Goal: Information Seeking & Learning: Learn about a topic

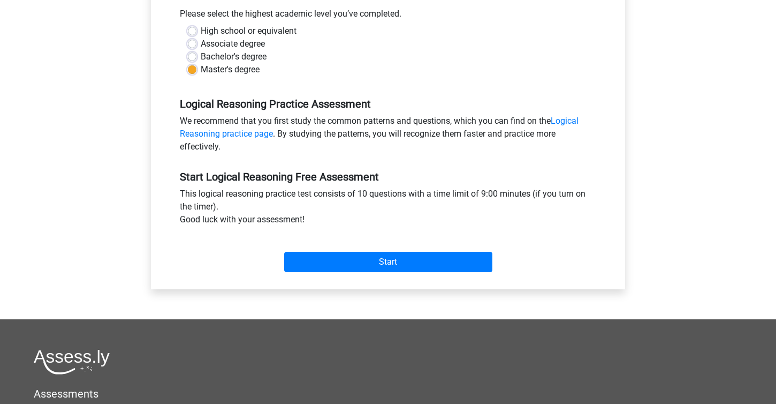
scroll to position [232, 0]
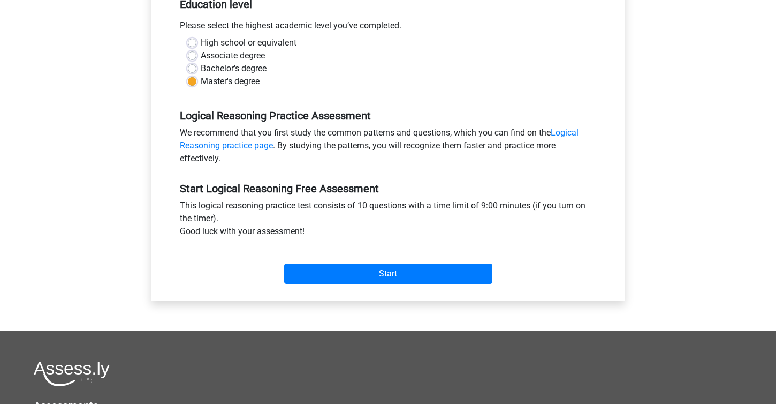
click at [395, 285] on div "Start" at bounding box center [388, 265] width 433 height 46
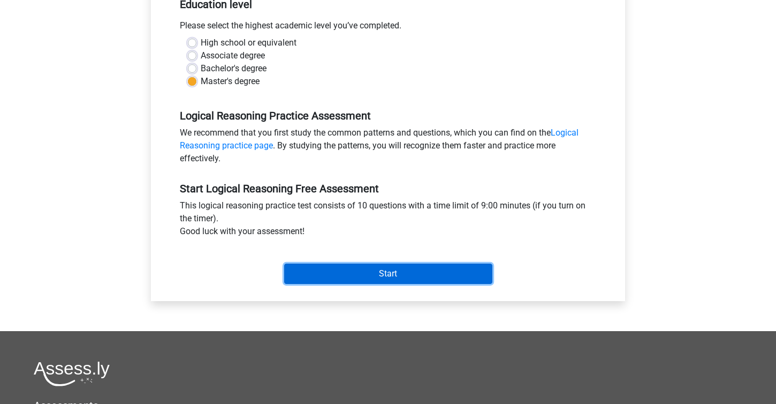
click at [395, 275] on input "Start" at bounding box center [388, 273] width 208 height 20
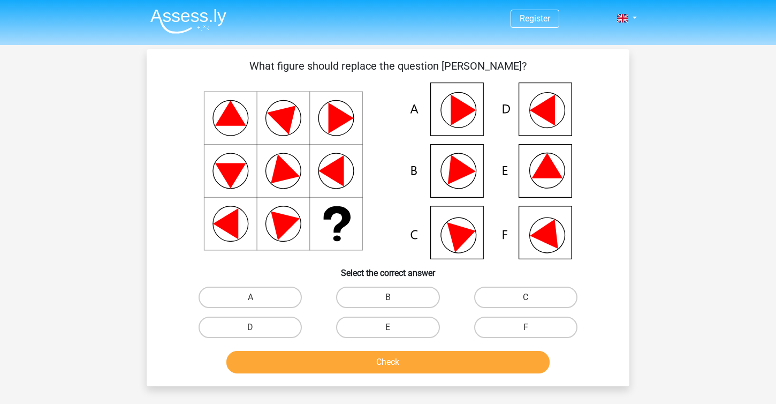
click at [474, 119] on icon at bounding box center [458, 110] width 35 height 35
click at [466, 184] on icon at bounding box center [388, 170] width 432 height 177
click at [507, 298] on label "C" at bounding box center [525, 296] width 103 height 21
click at [526, 298] on input "C" at bounding box center [529, 300] width 7 height 7
radio input "true"
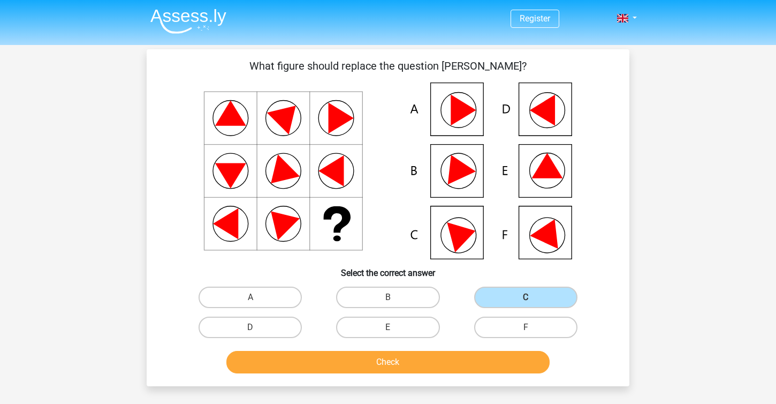
click at [546, 233] on icon at bounding box center [549, 231] width 39 height 36
click at [508, 333] on label "F" at bounding box center [525, 326] width 103 height 21
click at [526, 333] on input "F" at bounding box center [529, 330] width 7 height 7
radio input "true"
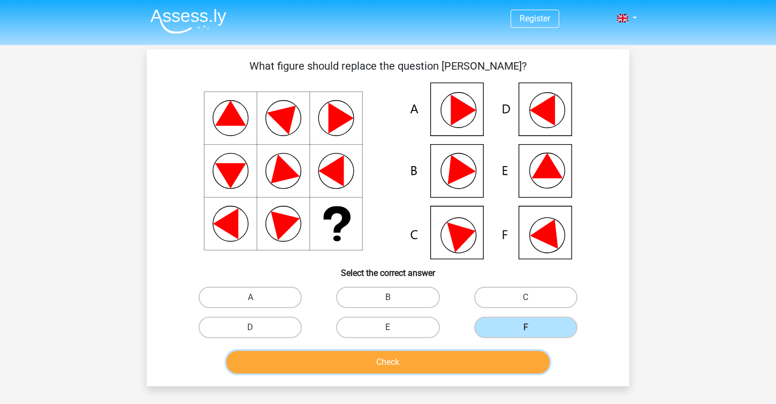
click at [490, 358] on button "Check" at bounding box center [388, 362] width 324 height 22
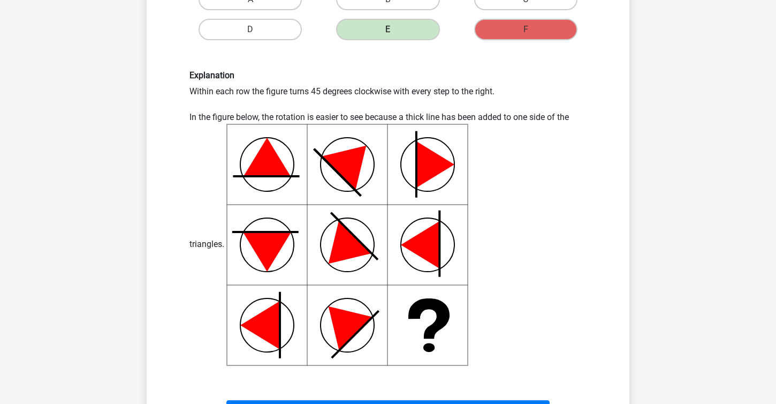
scroll to position [353, 0]
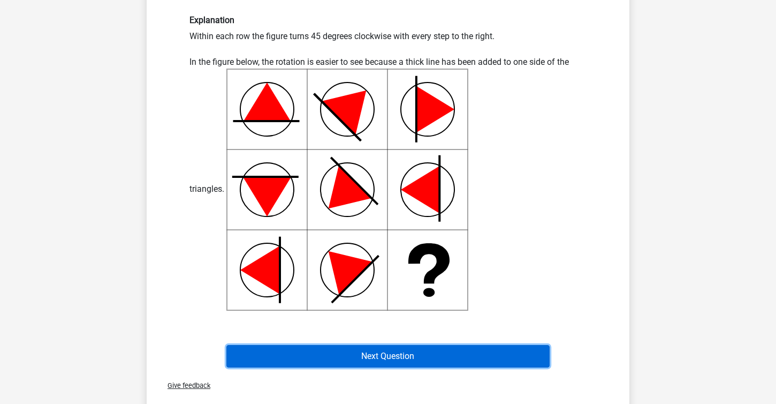
click at [381, 351] on button "Next Question" at bounding box center [388, 356] width 324 height 22
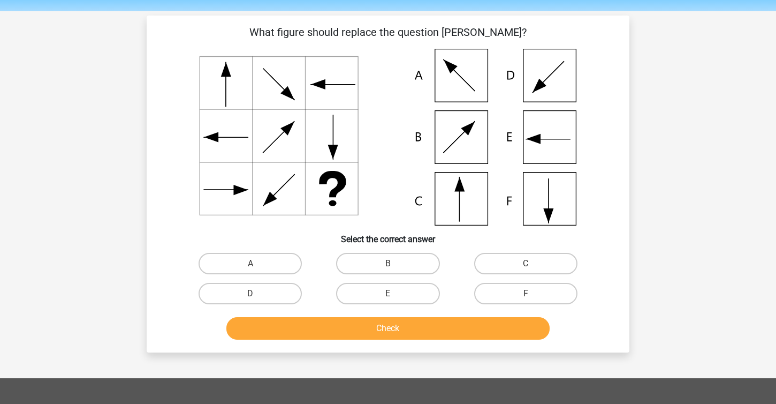
scroll to position [15, 0]
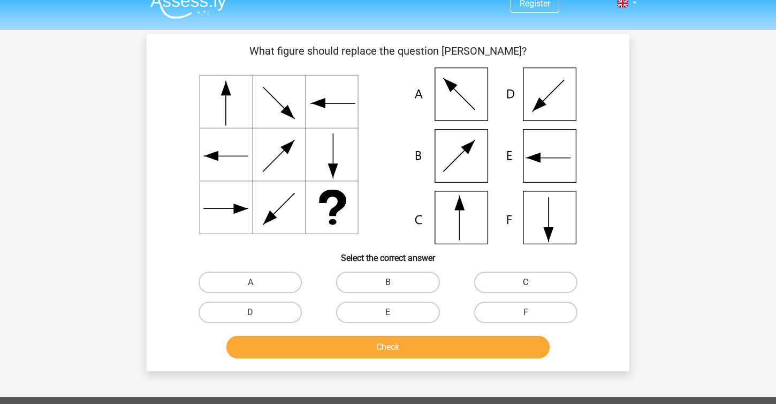
click at [508, 278] on label "C" at bounding box center [525, 281] width 103 height 21
click at [526, 282] on input "C" at bounding box center [529, 285] width 7 height 7
radio input "true"
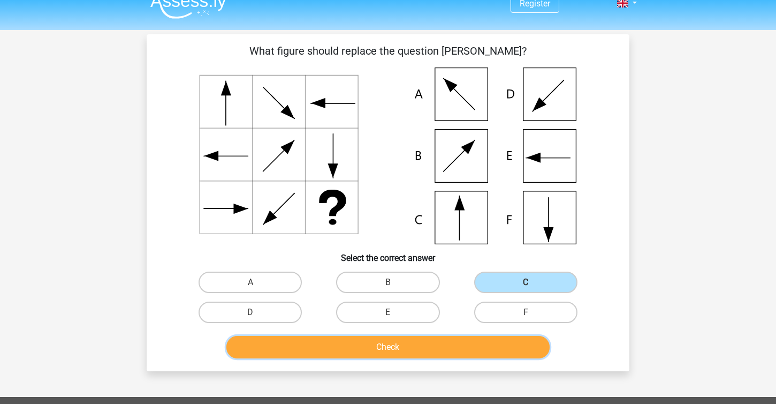
click at [452, 343] on button "Check" at bounding box center [388, 347] width 324 height 22
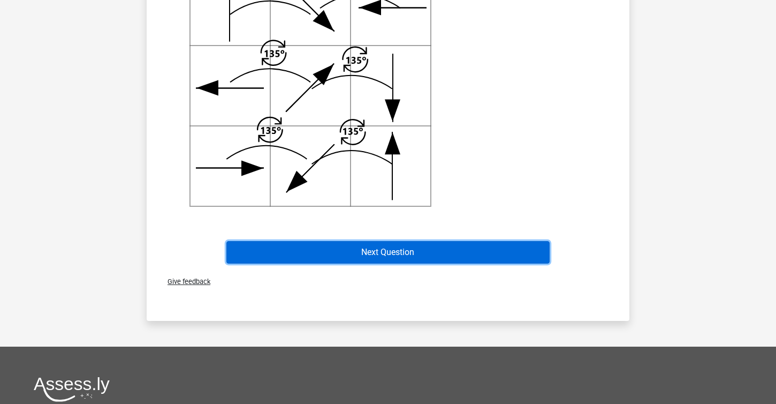
click at [428, 259] on button "Next Question" at bounding box center [388, 252] width 324 height 22
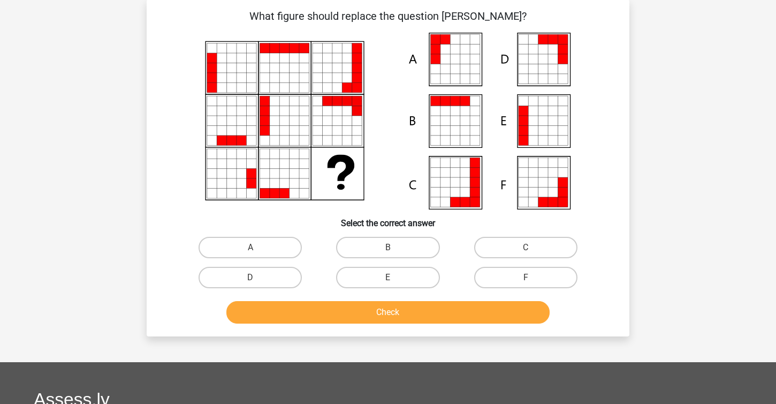
scroll to position [49, 0]
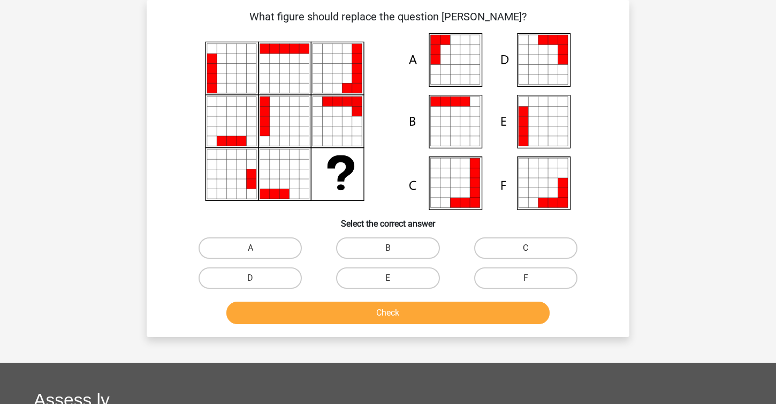
click at [522, 133] on icon at bounding box center [524, 131] width 10 height 10
click at [413, 278] on label "E" at bounding box center [387, 277] width 103 height 21
click at [395, 278] on input "E" at bounding box center [391, 281] width 7 height 7
radio input "true"
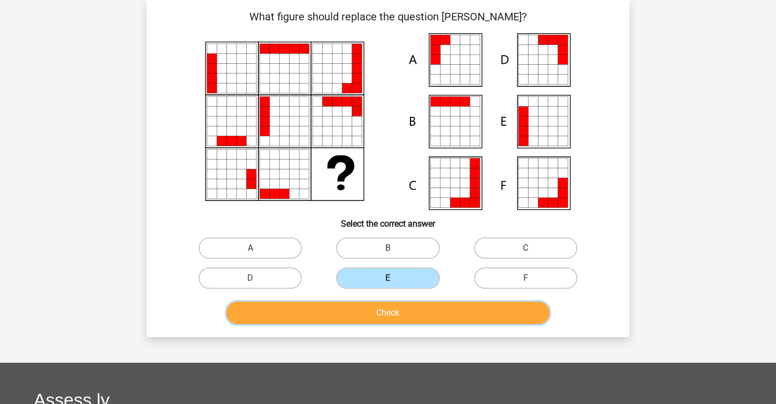
click at [401, 314] on button "Check" at bounding box center [388, 312] width 324 height 22
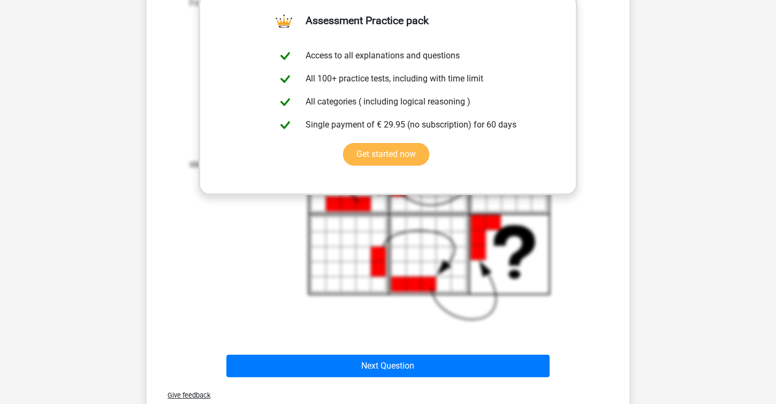
scroll to position [586, 0]
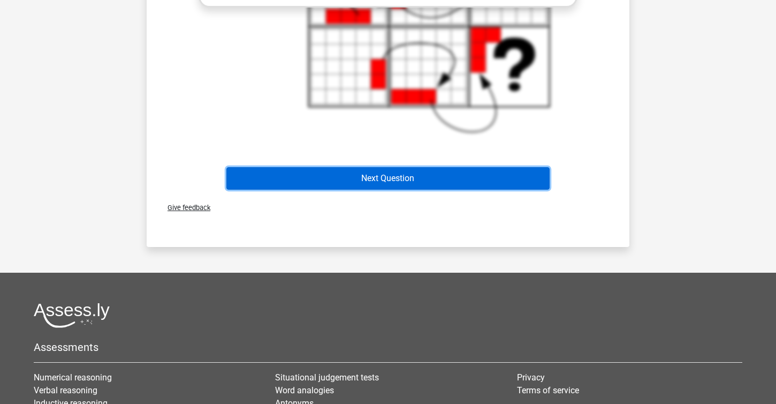
click at [465, 177] on button "Next Question" at bounding box center [388, 178] width 324 height 22
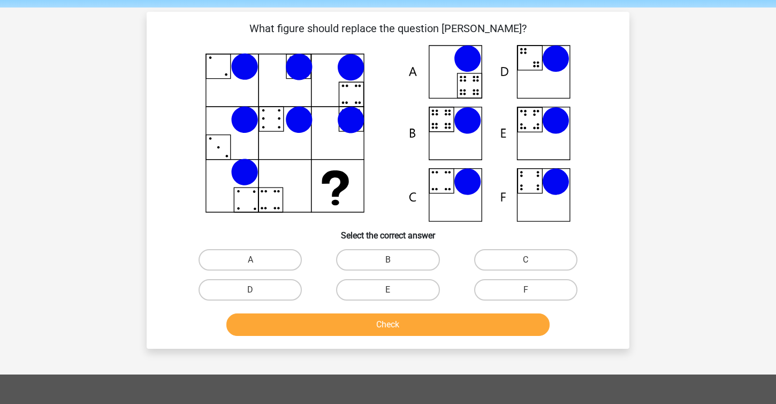
scroll to position [36, 0]
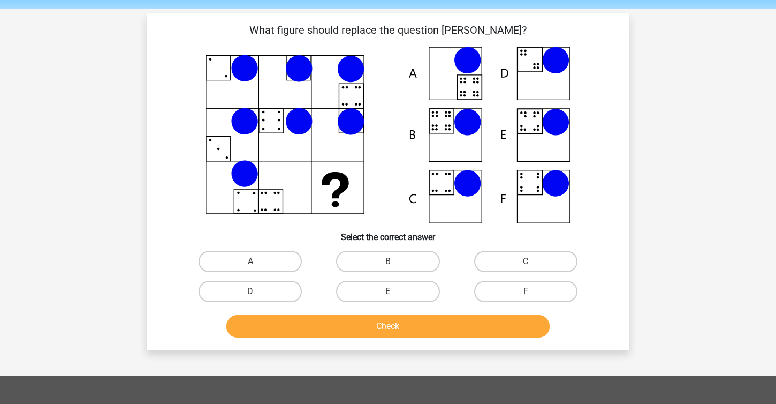
click at [535, 124] on icon at bounding box center [388, 135] width 432 height 177
click at [390, 285] on label "E" at bounding box center [387, 291] width 103 height 21
click at [390, 291] on input "E" at bounding box center [391, 294] width 7 height 7
radio input "true"
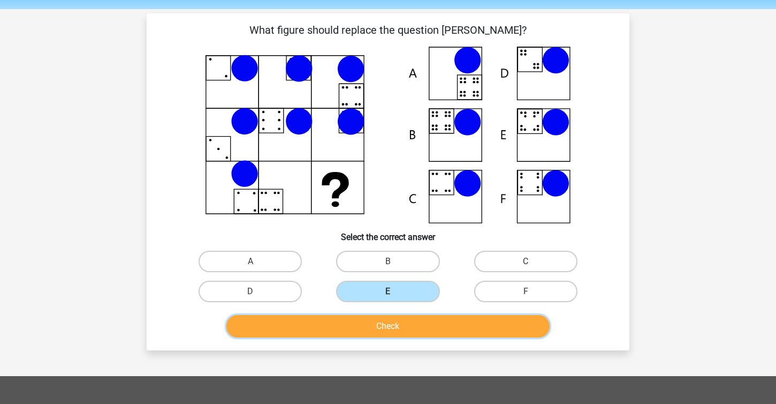
click at [392, 319] on button "Check" at bounding box center [388, 326] width 324 height 22
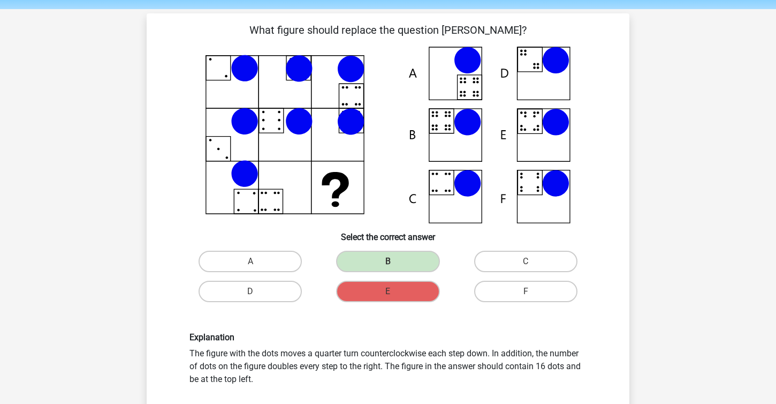
click at [388, 278] on div "E" at bounding box center [388, 291] width 138 height 30
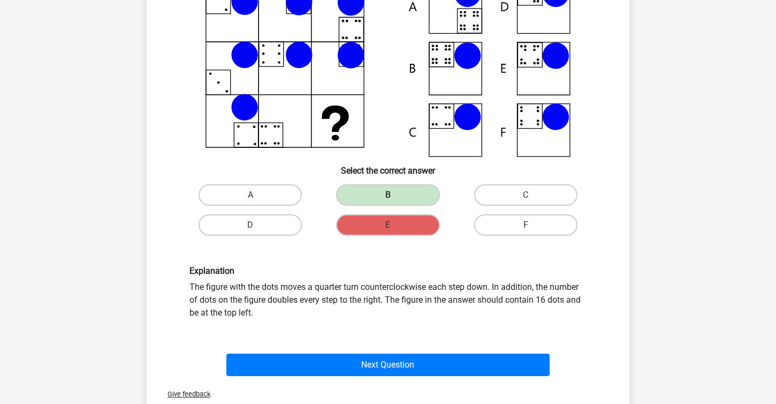
scroll to position [102, 0]
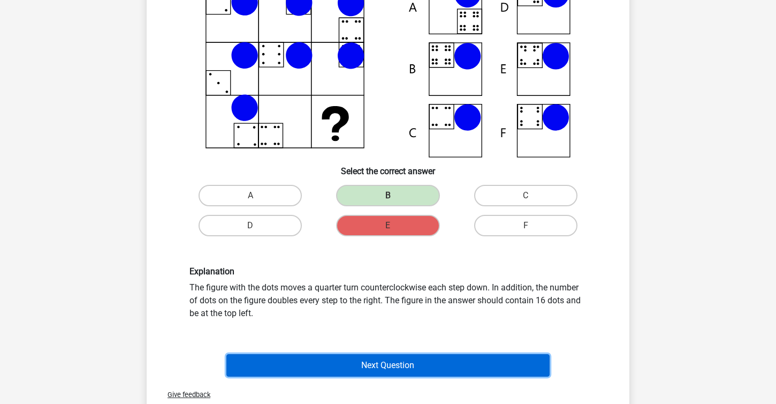
click at [353, 368] on button "Next Question" at bounding box center [388, 365] width 324 height 22
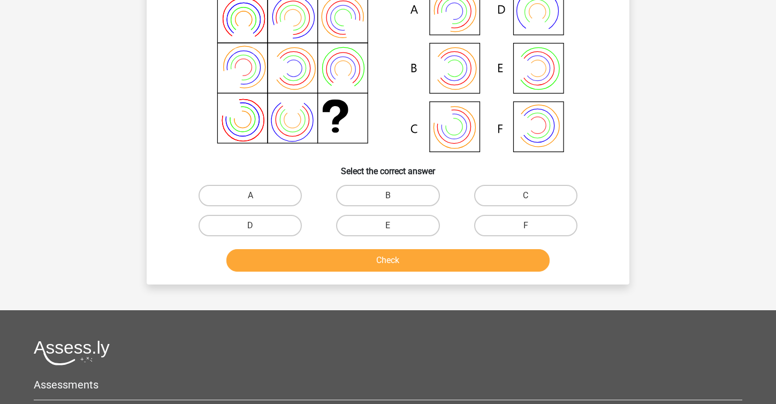
scroll to position [49, 0]
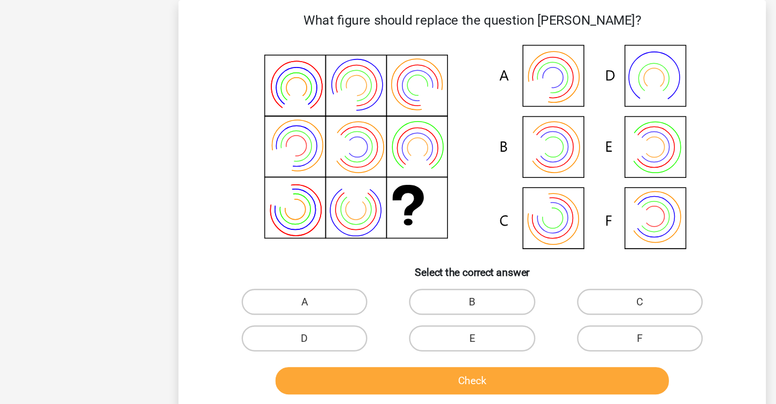
click at [467, 126] on icon at bounding box center [388, 121] width 432 height 177
click at [382, 250] on label "B" at bounding box center [387, 247] width 103 height 21
click at [388, 250] on input "B" at bounding box center [391, 251] width 7 height 7
radio input "true"
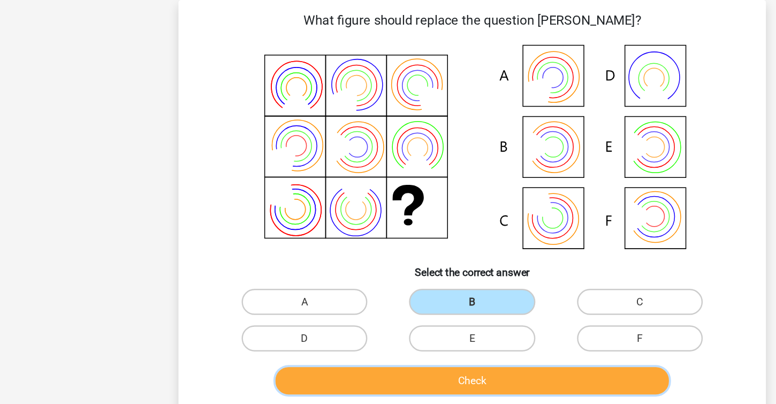
click at [383, 313] on button "Check" at bounding box center [388, 312] width 324 height 22
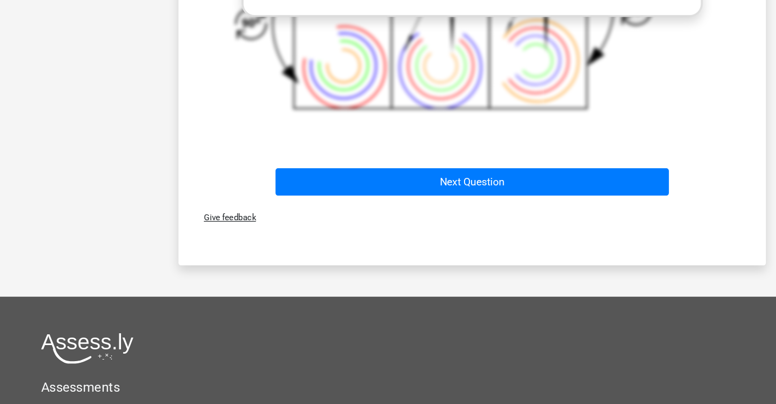
scroll to position [508, 0]
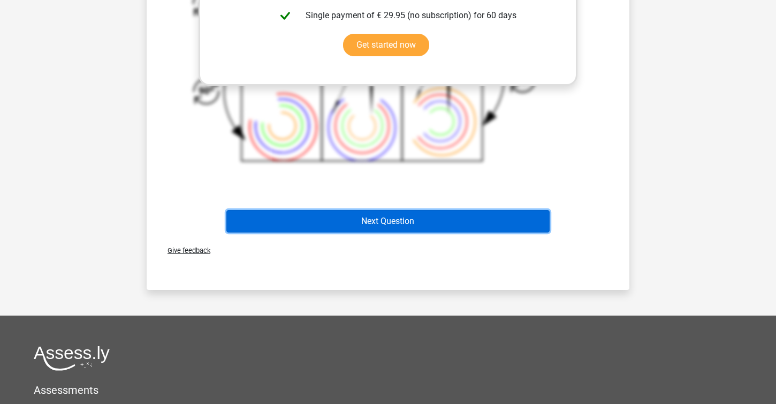
click at [535, 219] on button "Next Question" at bounding box center [388, 221] width 324 height 22
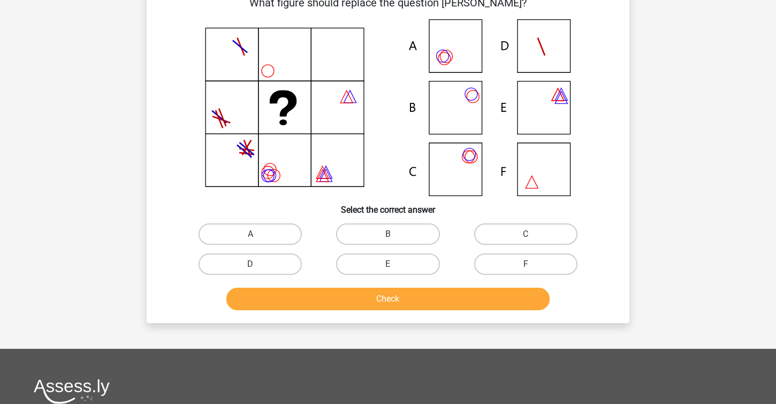
scroll to position [49, 0]
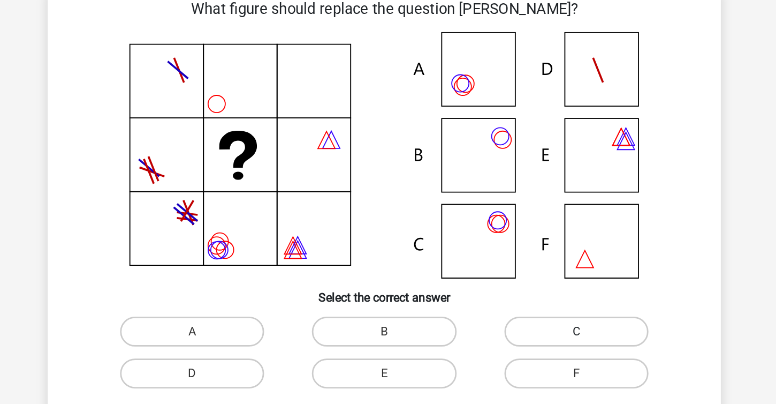
click at [493, 241] on label "C" at bounding box center [525, 247] width 103 height 21
click at [526, 248] on input "C" at bounding box center [529, 251] width 7 height 7
radio input "true"
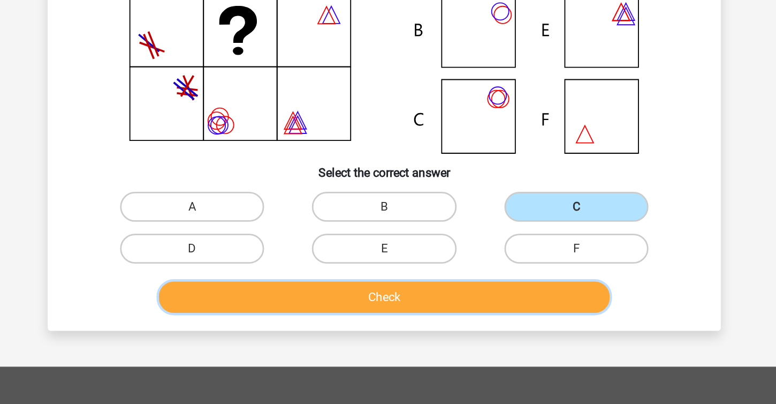
click at [456, 316] on button "Check" at bounding box center [388, 312] width 324 height 22
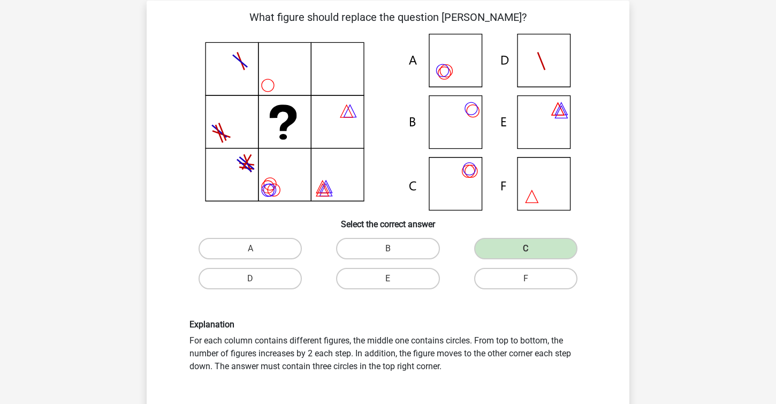
scroll to position [106, 0]
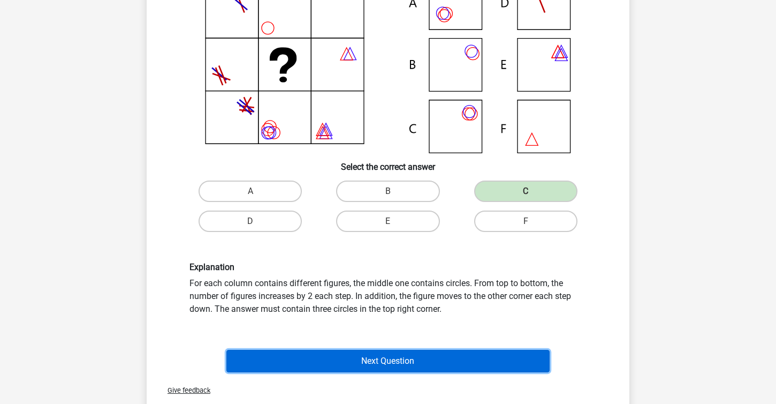
click at [483, 353] on button "Next Question" at bounding box center [388, 361] width 324 height 22
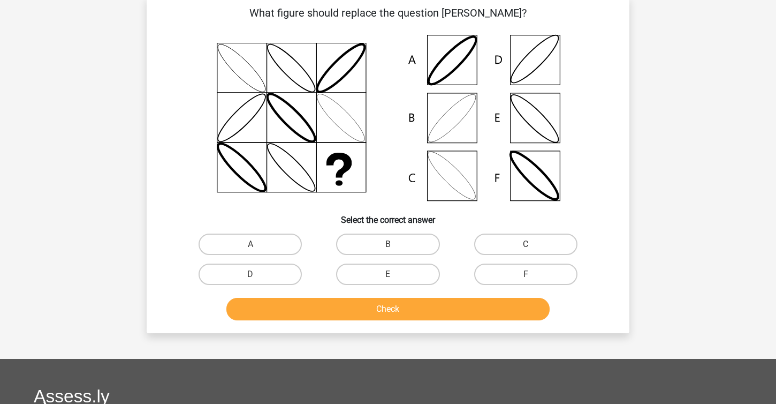
scroll to position [49, 0]
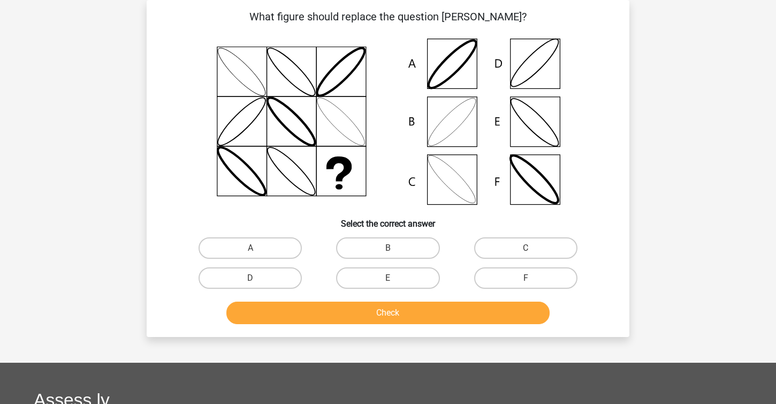
click at [461, 116] on icon at bounding box center [388, 121] width 432 height 177
click at [407, 246] on label "B" at bounding box center [387, 247] width 103 height 21
click at [395, 248] on input "B" at bounding box center [391, 251] width 7 height 7
radio input "true"
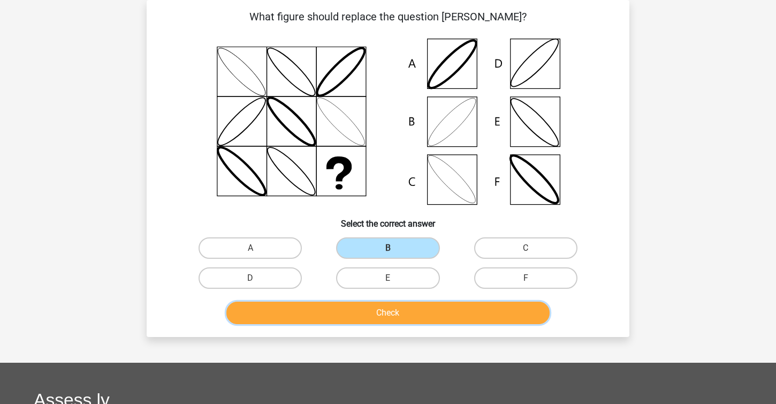
click at [392, 309] on button "Check" at bounding box center [388, 312] width 324 height 22
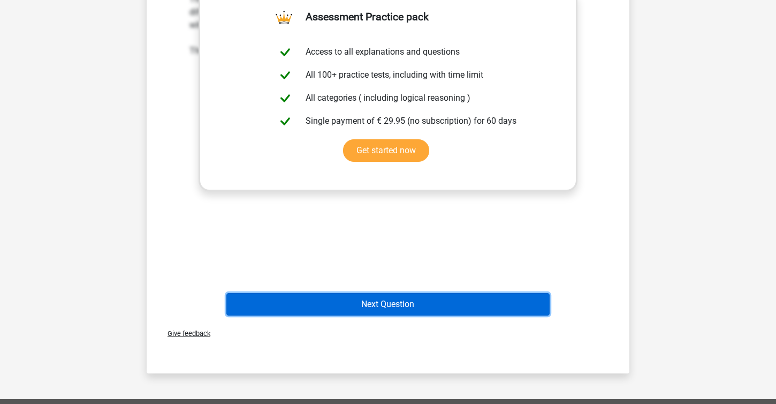
click at [393, 303] on button "Next Question" at bounding box center [388, 304] width 324 height 22
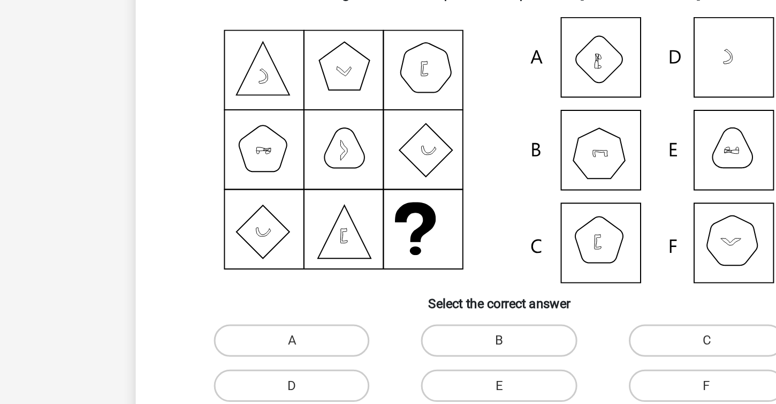
click at [327, 78] on icon at bounding box center [339, 66] width 33 height 33
click at [326, 64] on icon at bounding box center [388, 121] width 432 height 177
click at [329, 55] on icon at bounding box center [388, 121] width 432 height 177
click at [345, 52] on icon at bounding box center [339, 66] width 33 height 33
click at [353, 60] on icon at bounding box center [339, 66] width 33 height 33
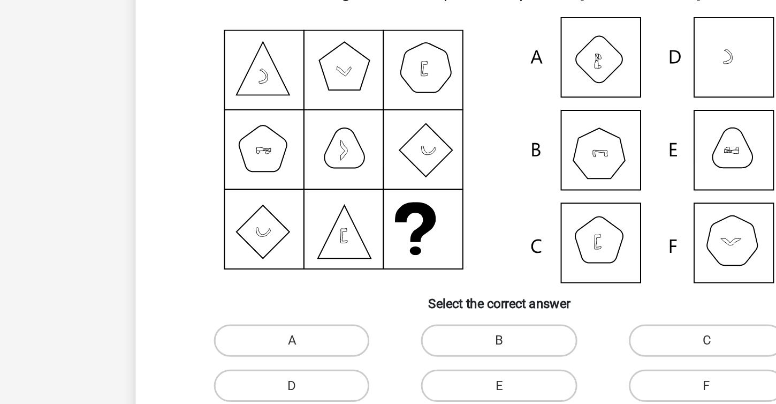
click at [354, 75] on icon at bounding box center [388, 121] width 432 height 177
click at [337, 82] on icon at bounding box center [388, 121] width 432 height 177
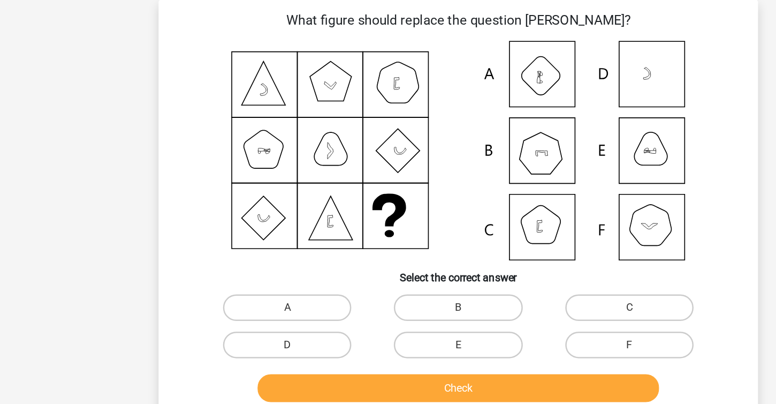
click at [458, 115] on icon at bounding box center [388, 121] width 432 height 177
click at [448, 126] on icon at bounding box center [388, 121] width 432 height 177
click at [402, 246] on label "B" at bounding box center [387, 247] width 103 height 21
click at [395, 248] on input "B" at bounding box center [391, 251] width 7 height 7
radio input "true"
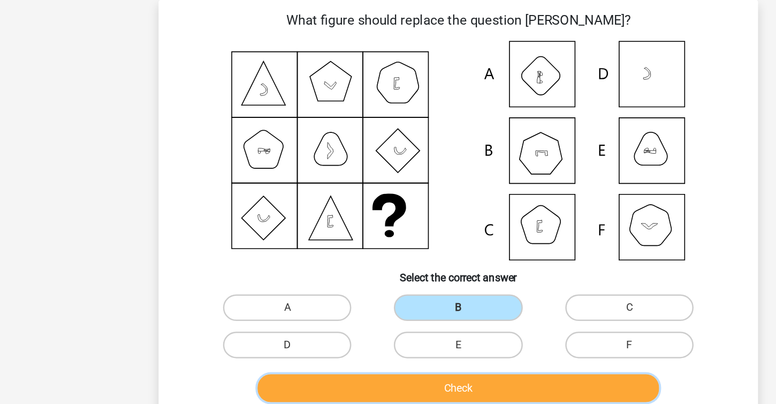
click at [341, 315] on button "Check" at bounding box center [388, 312] width 324 height 22
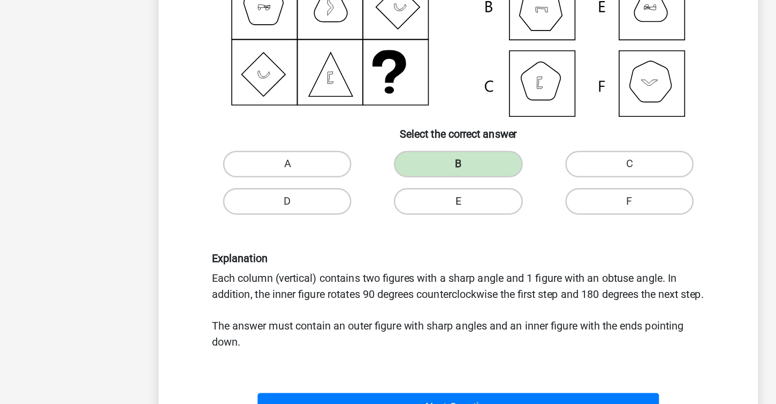
scroll to position [135, 0]
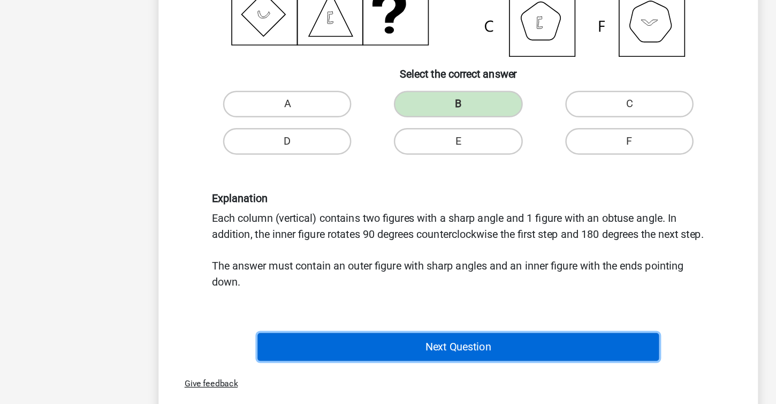
click at [374, 369] on button "Next Question" at bounding box center [388, 357] width 324 height 22
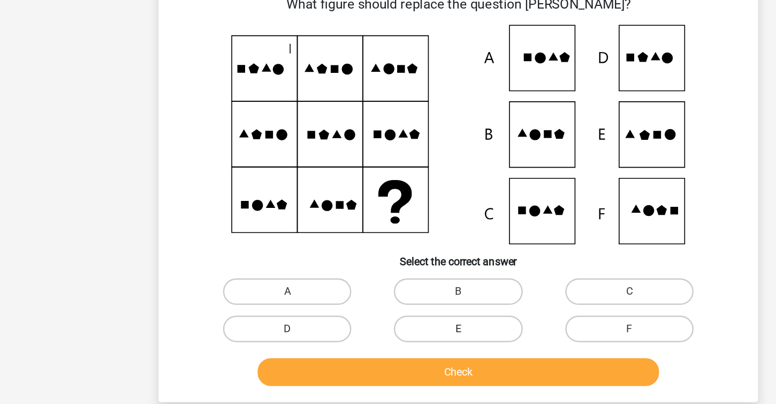
scroll to position [49, 0]
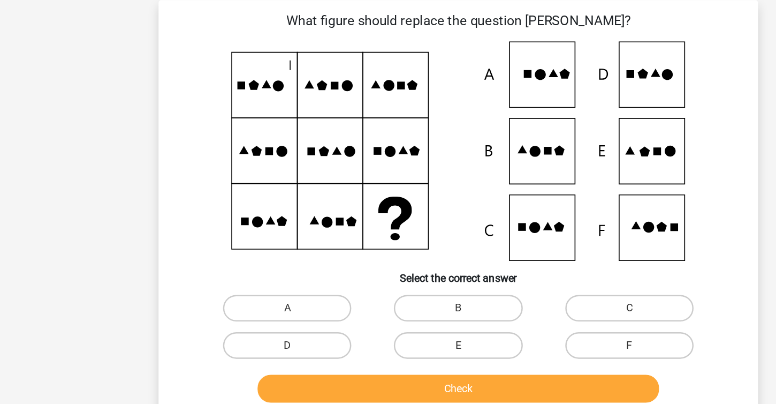
click at [532, 120] on icon at bounding box center [388, 121] width 432 height 177
click at [394, 277] on label "E" at bounding box center [387, 277] width 103 height 21
click at [394, 278] on input "E" at bounding box center [391, 281] width 7 height 7
radio input "true"
click at [541, 125] on icon at bounding box center [388, 121] width 432 height 177
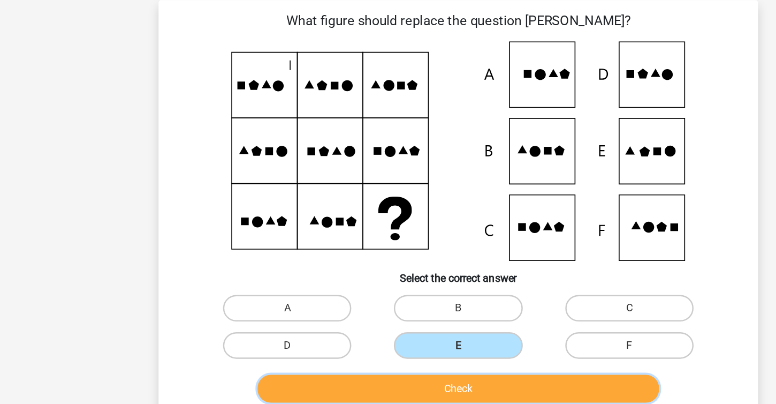
click at [381, 317] on button "Check" at bounding box center [388, 312] width 324 height 22
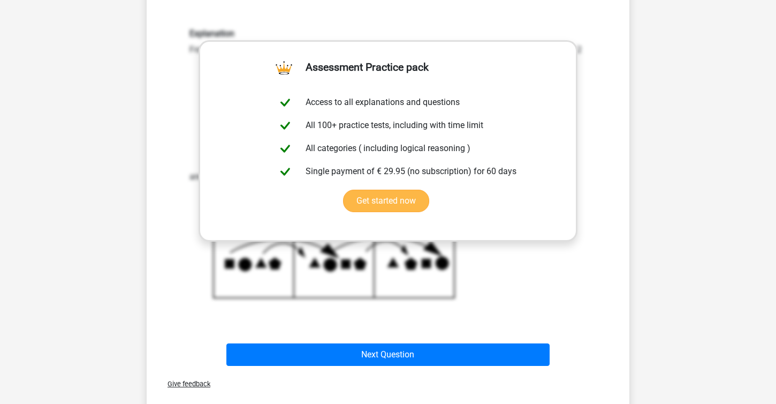
scroll to position [441, 0]
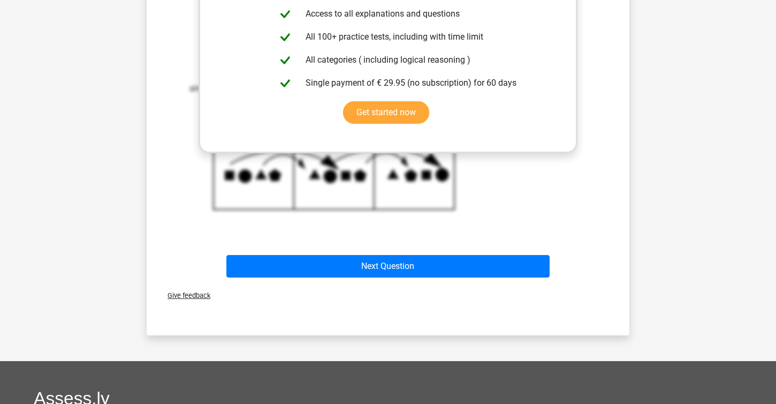
click at [493, 278] on div "Next Question" at bounding box center [388, 268] width 413 height 27
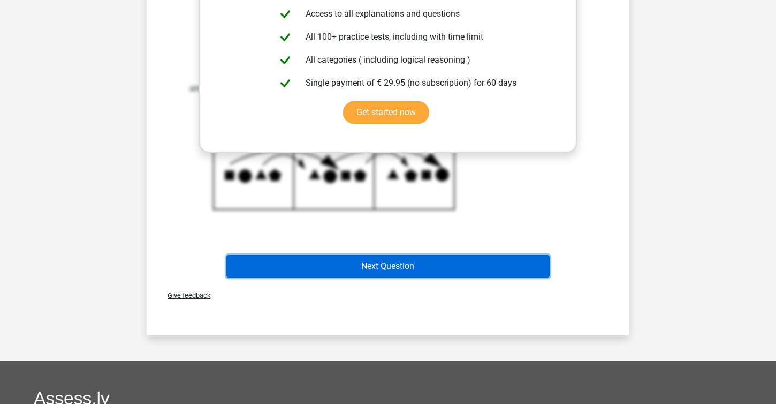
click at [509, 266] on button "Next Question" at bounding box center [388, 266] width 324 height 22
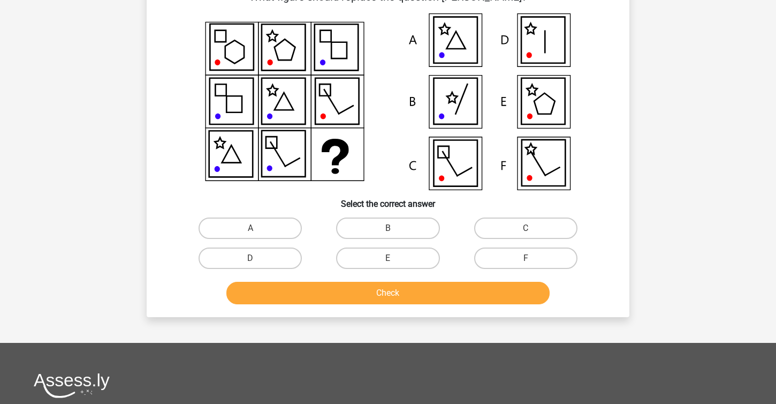
scroll to position [49, 0]
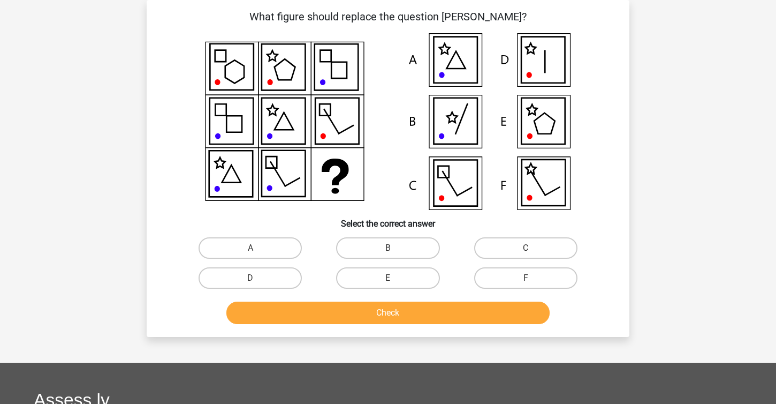
click at [467, 111] on icon at bounding box center [455, 121] width 43 height 46
click at [534, 58] on icon at bounding box center [543, 60] width 43 height 46
click at [285, 278] on label "D" at bounding box center [250, 277] width 103 height 21
click at [258, 278] on input "D" at bounding box center [254, 281] width 7 height 7
radio input "true"
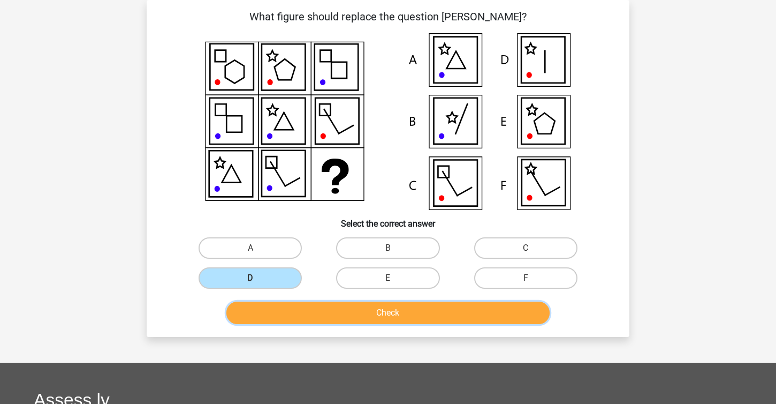
click at [391, 315] on button "Check" at bounding box center [388, 312] width 324 height 22
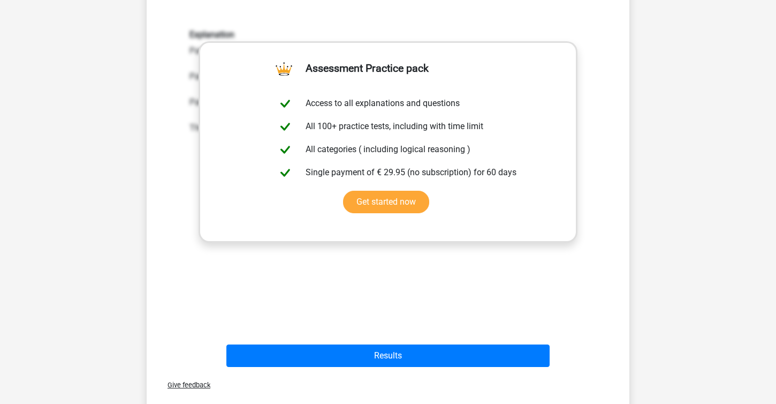
scroll to position [373, 0]
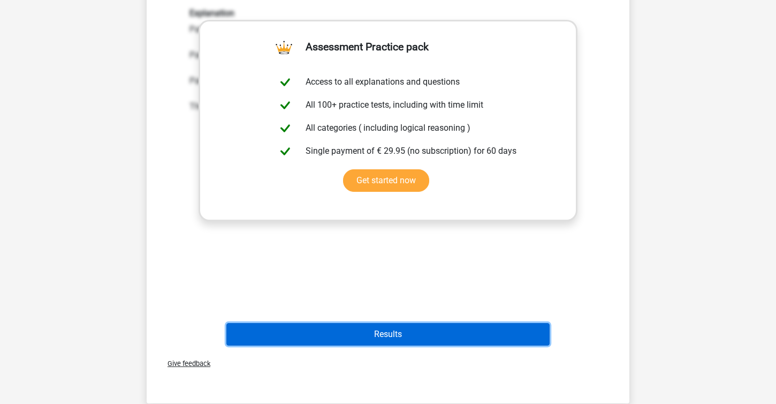
click at [392, 334] on button "Results" at bounding box center [388, 334] width 324 height 22
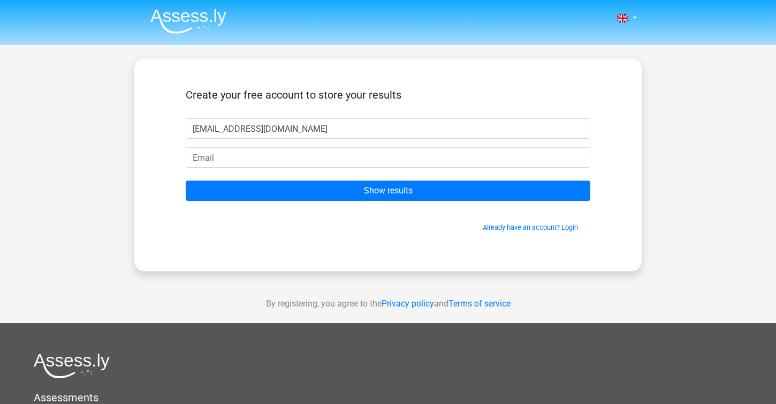
type input "[EMAIL_ADDRESS][DOMAIN_NAME]"
click at [391, 168] on form "Create your free account to store your results bennanialia6@gmail.com Show resu…" at bounding box center [388, 160] width 405 height 144
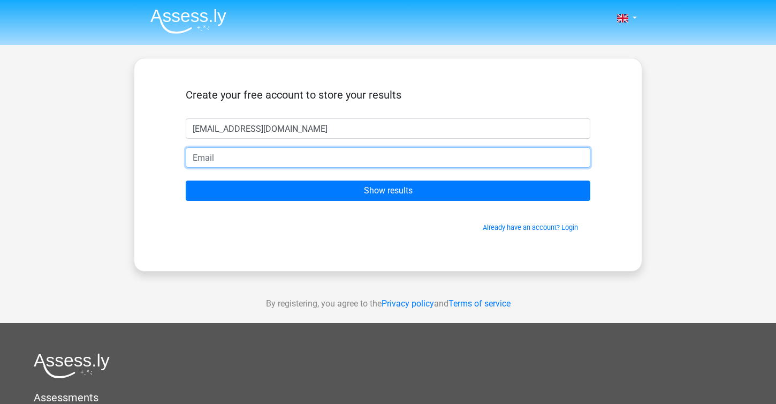
click at [381, 164] on input "email" at bounding box center [388, 157] width 405 height 20
type input "i"
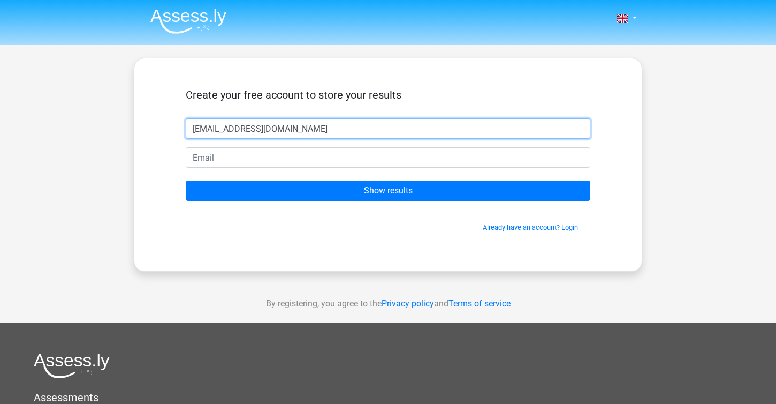
click at [305, 127] on input "bennanialia6@gmail.com" at bounding box center [388, 128] width 405 height 20
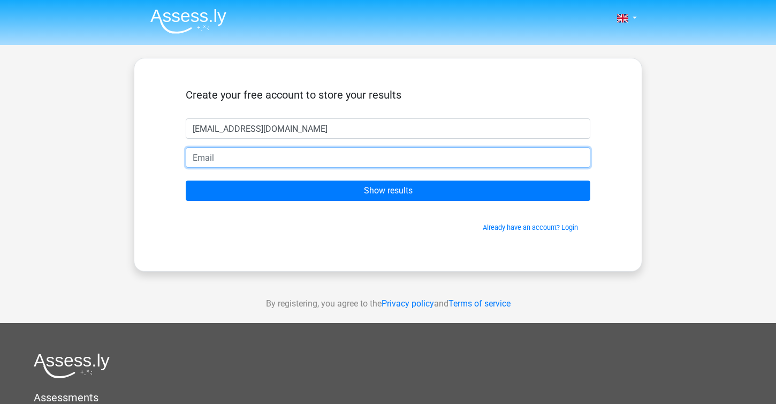
click at [307, 159] on input "email" at bounding box center [388, 157] width 405 height 20
paste input "bennanialia6@gmail.com"
type input "bennanialia6@gmail.com"
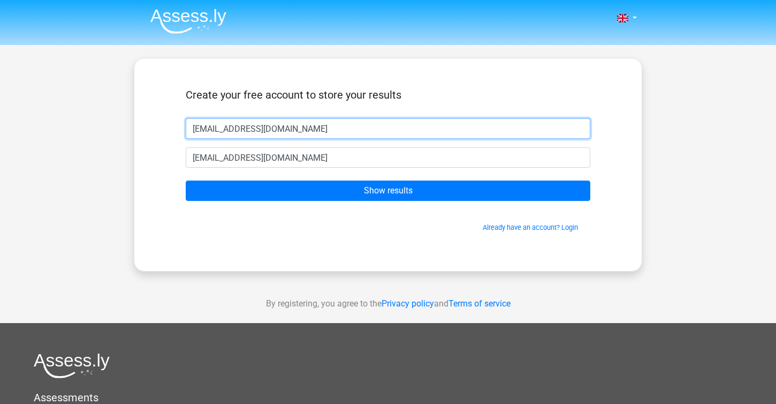
click at [276, 123] on input "bennanialia6@gmail.com" at bounding box center [388, 128] width 405 height 20
type input "Alia"
click at [186, 180] on input "Show results" at bounding box center [388, 190] width 405 height 20
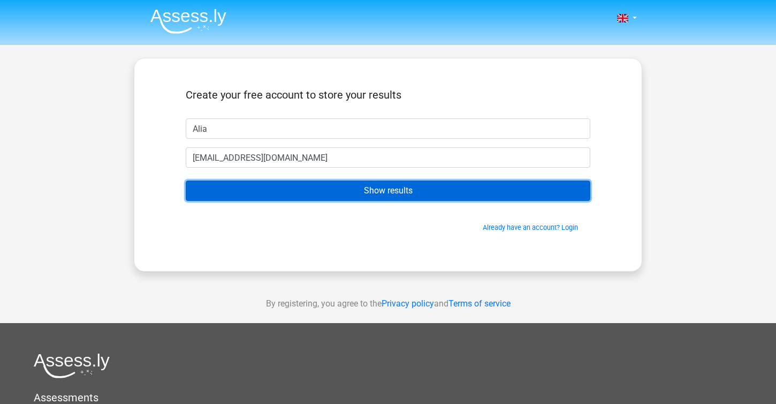
click at [377, 192] on input "Show results" at bounding box center [388, 190] width 405 height 20
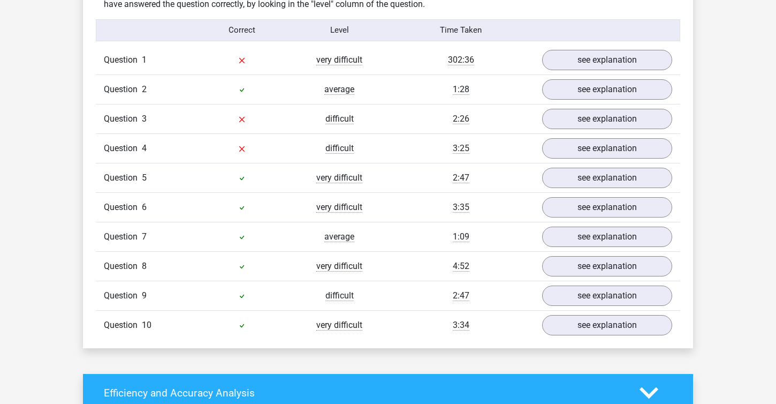
scroll to position [858, 0]
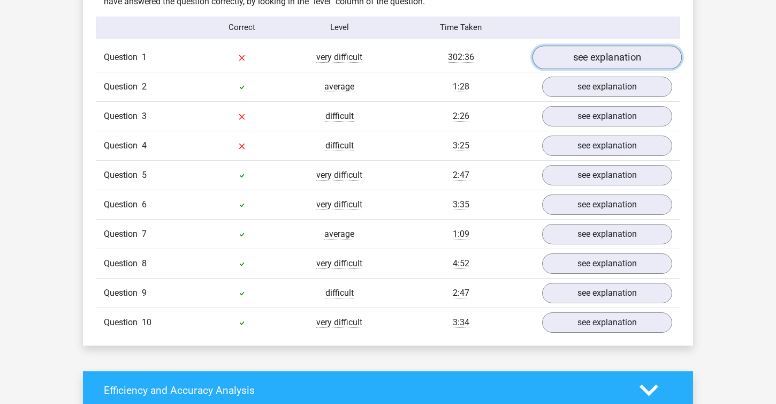
click at [591, 63] on link "see explanation" at bounding box center [607, 58] width 149 height 24
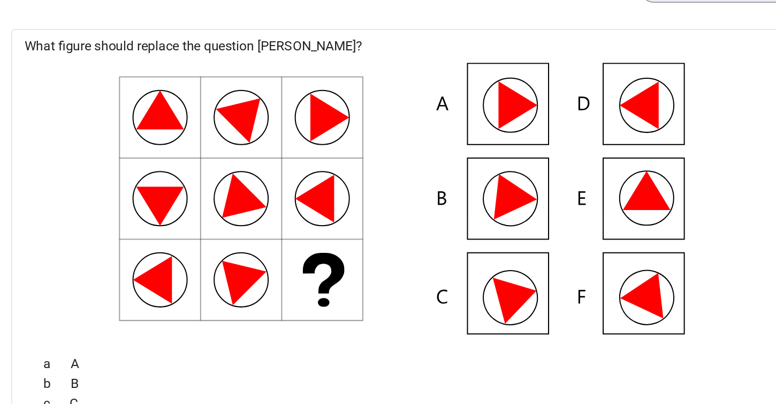
click at [555, 185] on icon at bounding box center [388, 195] width 474 height 177
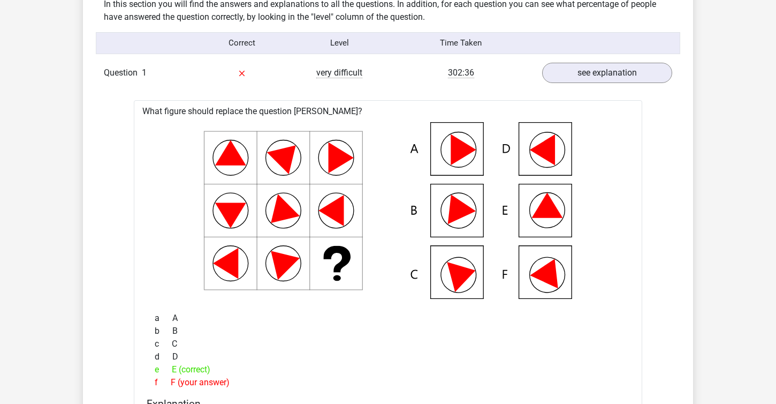
scroll to position [843, 0]
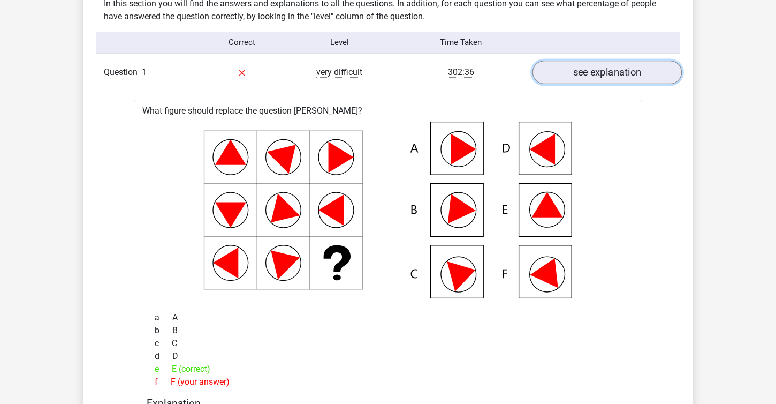
click at [583, 66] on link "see explanation" at bounding box center [607, 73] width 149 height 24
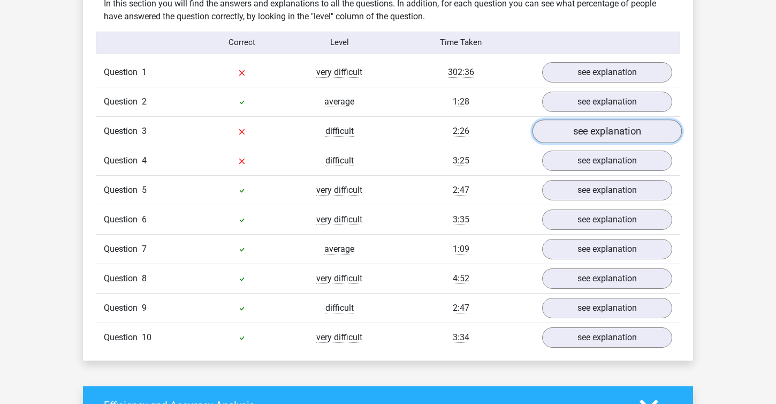
click at [585, 134] on link "see explanation" at bounding box center [607, 131] width 149 height 24
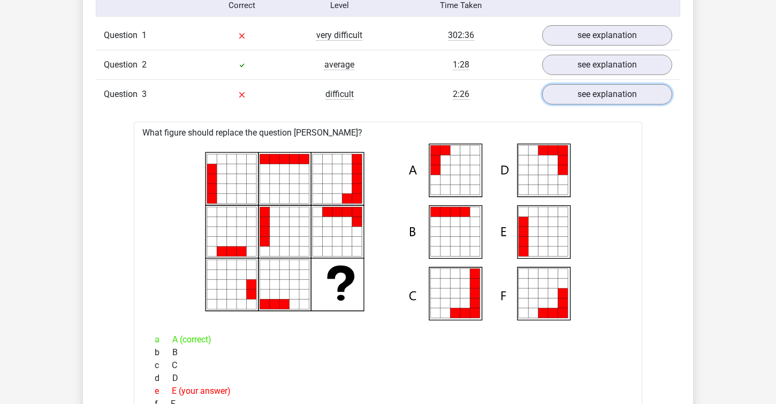
scroll to position [861, 0]
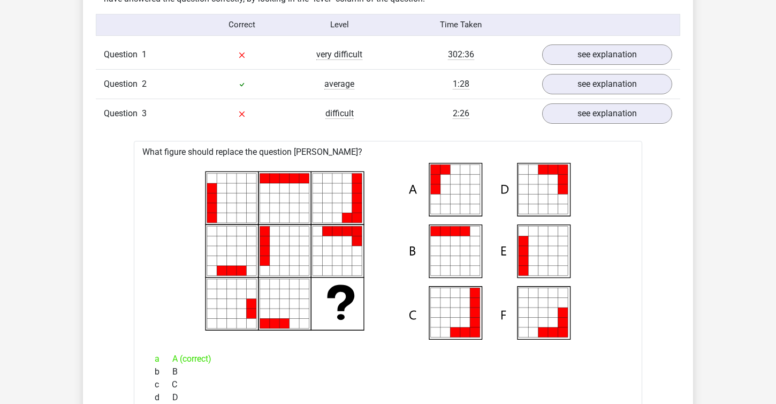
click at [530, 107] on div "2:26" at bounding box center [461, 113] width 146 height 13
click at [564, 109] on link "see explanation" at bounding box center [607, 114] width 149 height 24
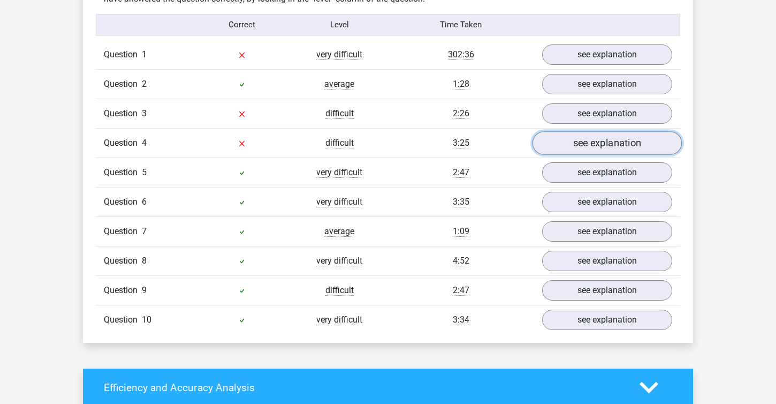
click at [568, 148] on link "see explanation" at bounding box center [607, 143] width 149 height 24
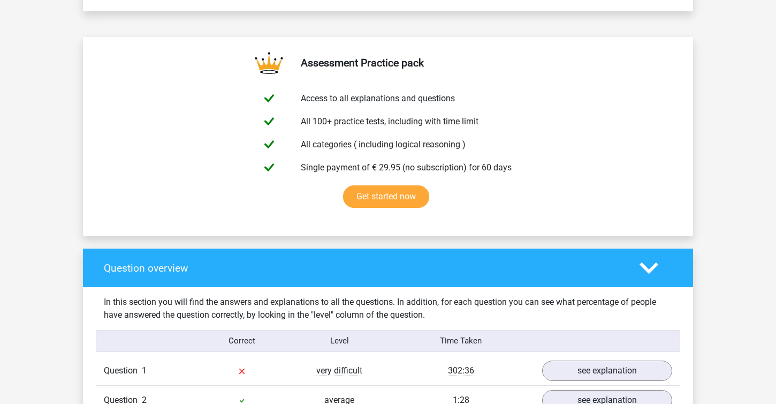
scroll to position [562, 0]
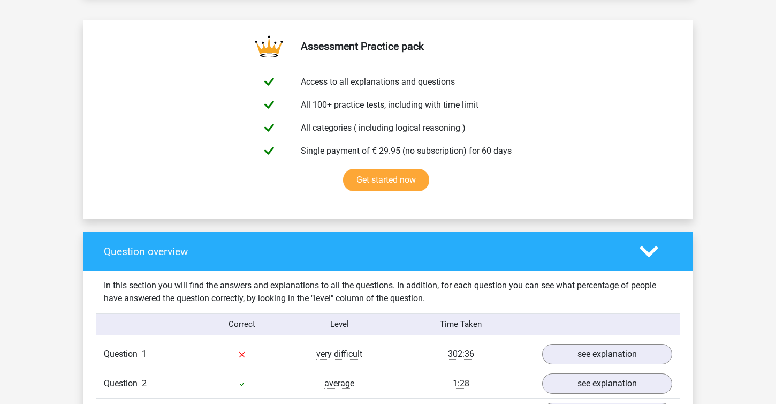
click at [643, 248] on polygon at bounding box center [649, 251] width 19 height 12
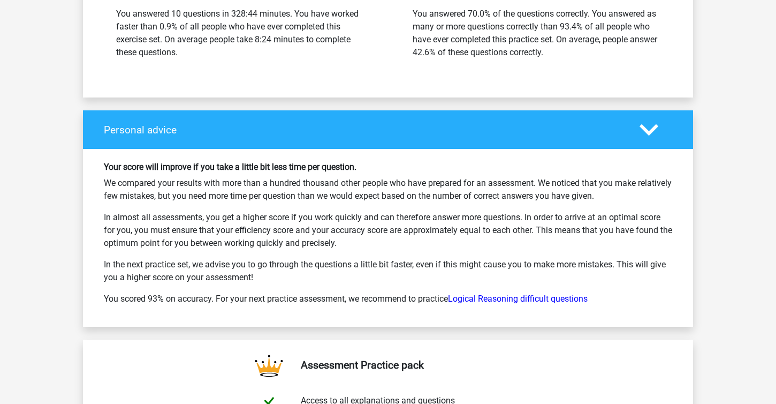
scroll to position [1108, 0]
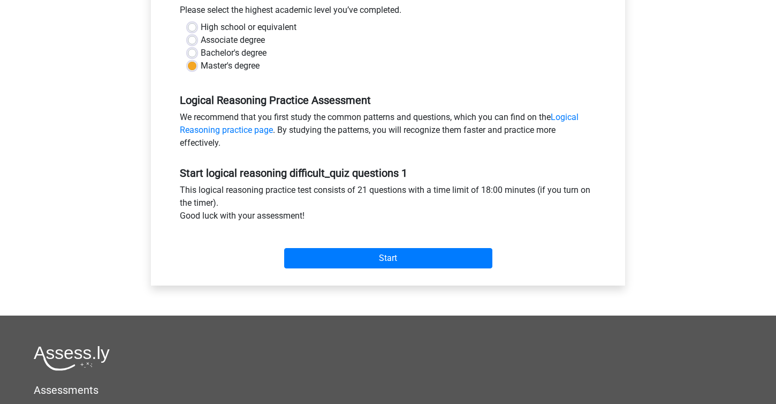
scroll to position [251, 0]
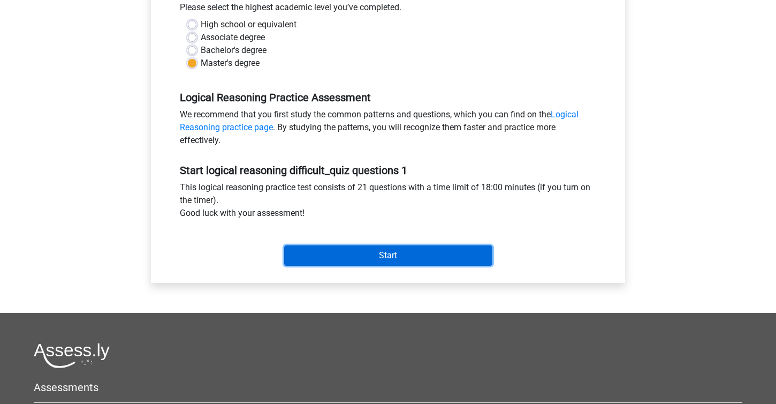
click at [352, 265] on input "Start" at bounding box center [388, 255] width 208 height 20
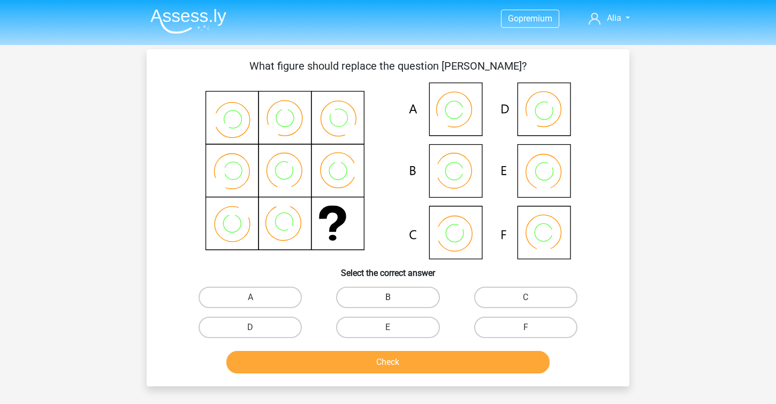
click at [404, 304] on label "B" at bounding box center [387, 296] width 103 height 21
click at [395, 304] on input "B" at bounding box center [391, 300] width 7 height 7
radio input "true"
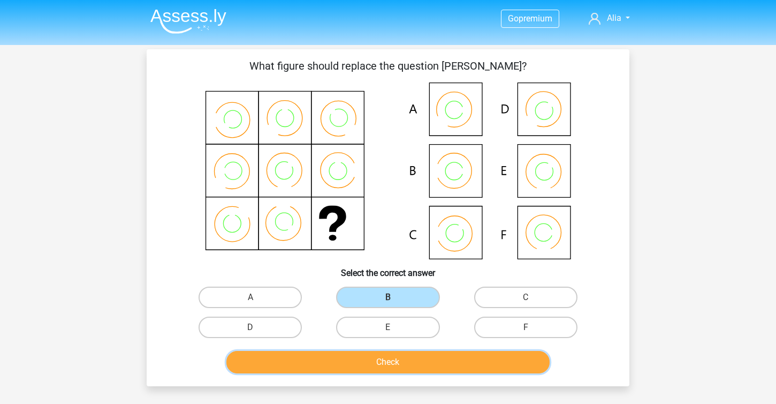
click at [382, 365] on button "Check" at bounding box center [388, 362] width 324 height 22
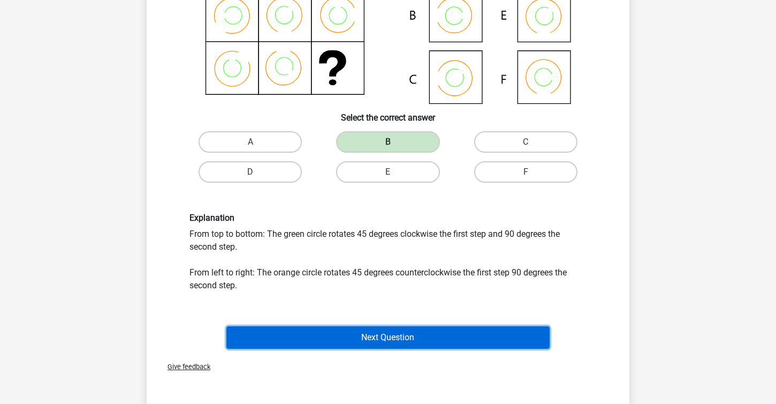
click at [382, 341] on button "Next Question" at bounding box center [388, 337] width 324 height 22
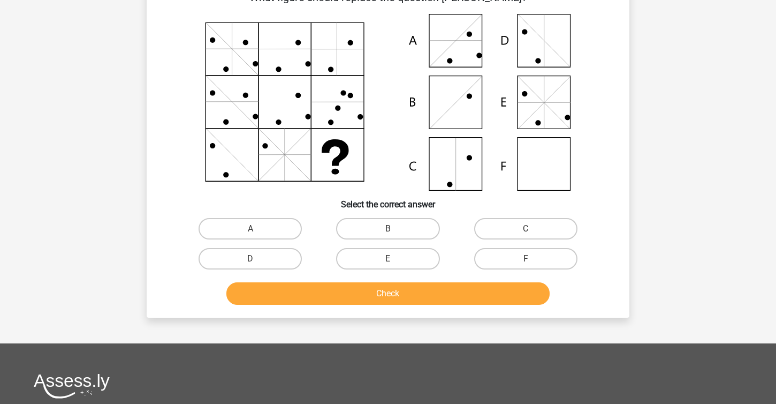
scroll to position [49, 0]
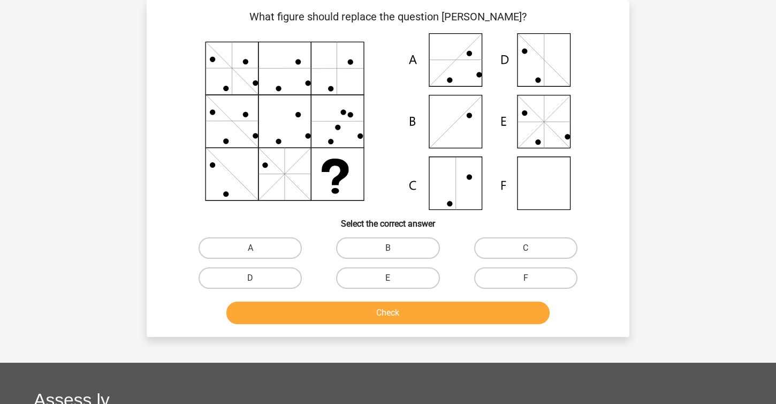
click at [525, 160] on icon at bounding box center [388, 121] width 432 height 177
click at [508, 279] on label "F" at bounding box center [525, 277] width 103 height 21
click at [526, 279] on input "F" at bounding box center [529, 281] width 7 height 7
radio input "true"
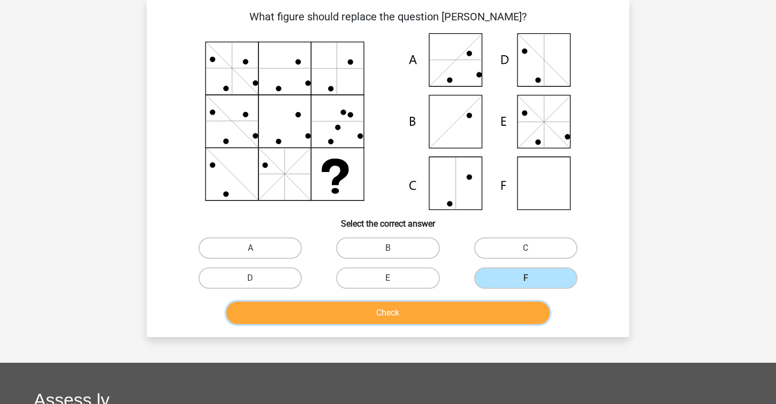
click at [444, 321] on button "Check" at bounding box center [388, 312] width 324 height 22
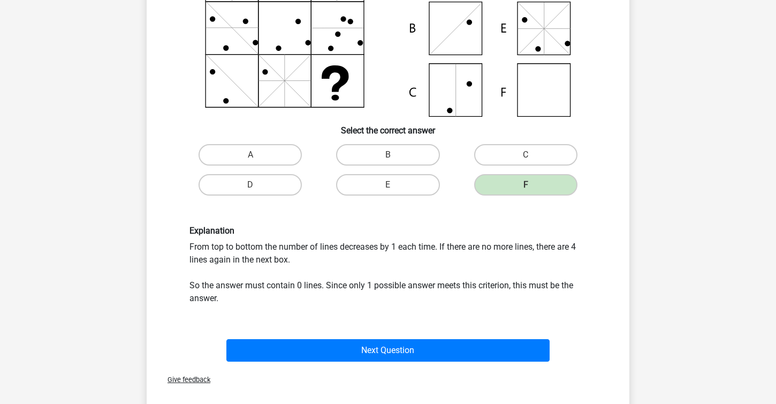
scroll to position [149, 0]
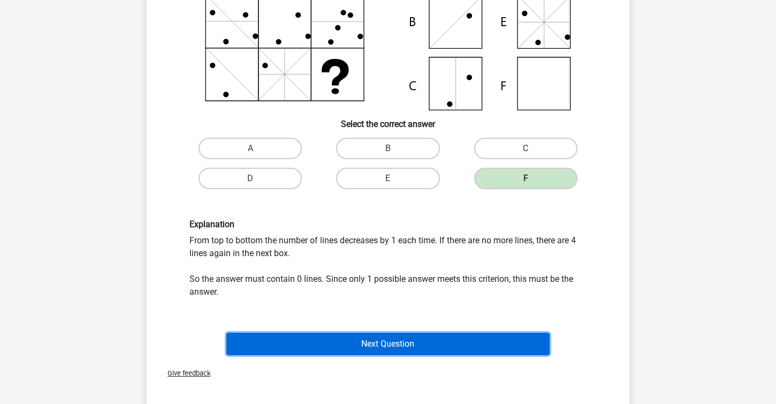
click at [427, 336] on button "Next Question" at bounding box center [388, 344] width 324 height 22
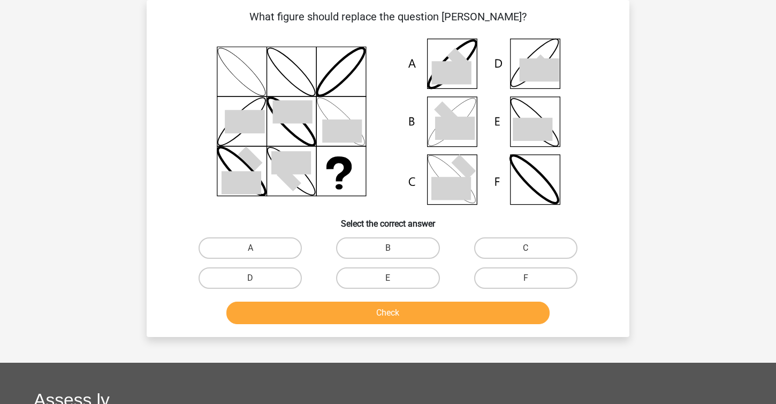
scroll to position [49, 0]
click at [442, 122] on icon at bounding box center [455, 128] width 40 height 23
click at [406, 249] on label "B" at bounding box center [387, 247] width 103 height 21
click at [395, 249] on input "B" at bounding box center [391, 251] width 7 height 7
radio input "true"
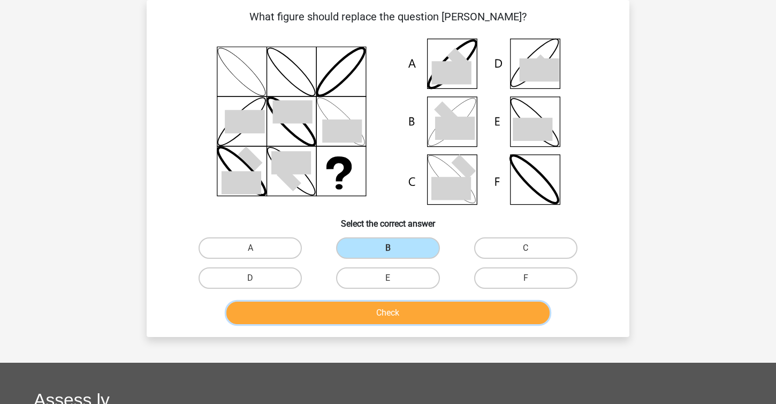
click at [413, 315] on button "Check" at bounding box center [388, 312] width 324 height 22
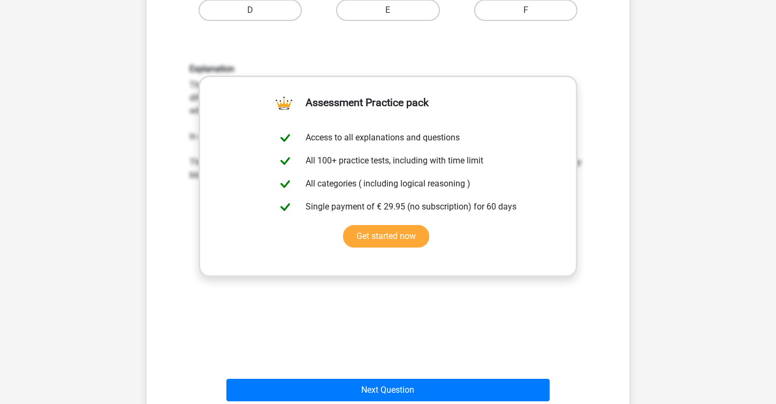
scroll to position [345, 0]
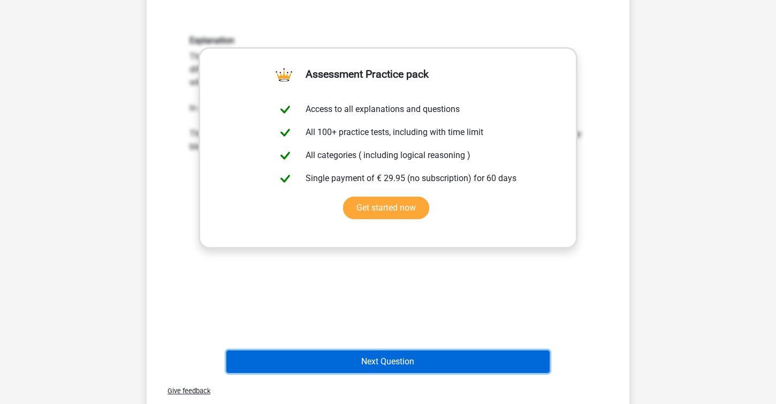
click at [417, 358] on button "Next Question" at bounding box center [388, 361] width 324 height 22
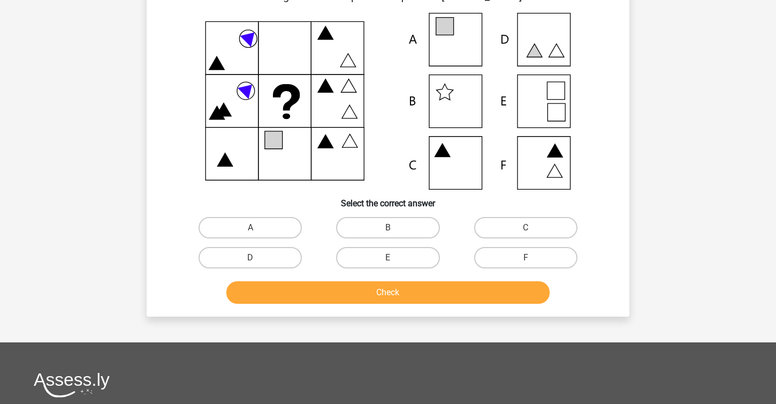
scroll to position [49, 0]
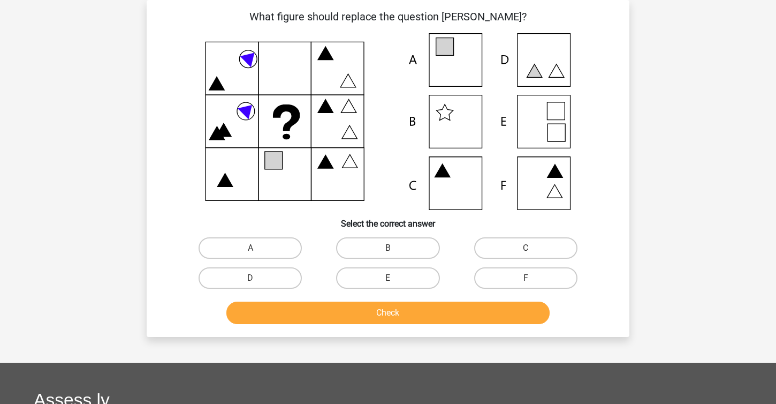
click at [462, 172] on icon at bounding box center [388, 121] width 432 height 177
click at [502, 257] on label "C" at bounding box center [525, 247] width 103 height 21
click at [526, 255] on input "C" at bounding box center [529, 251] width 7 height 7
radio input "true"
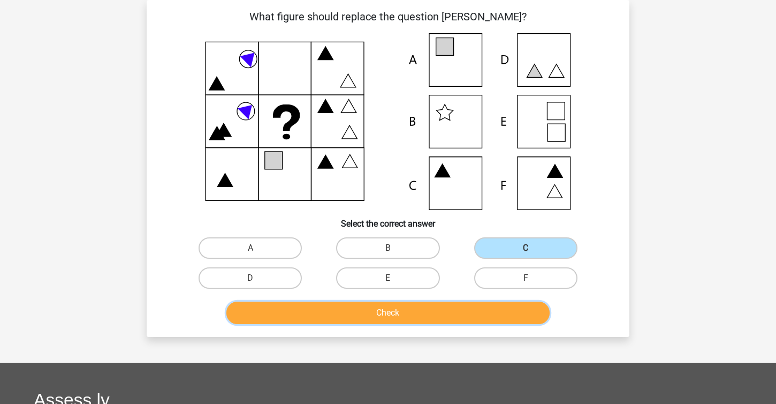
click at [393, 307] on button "Check" at bounding box center [388, 312] width 324 height 22
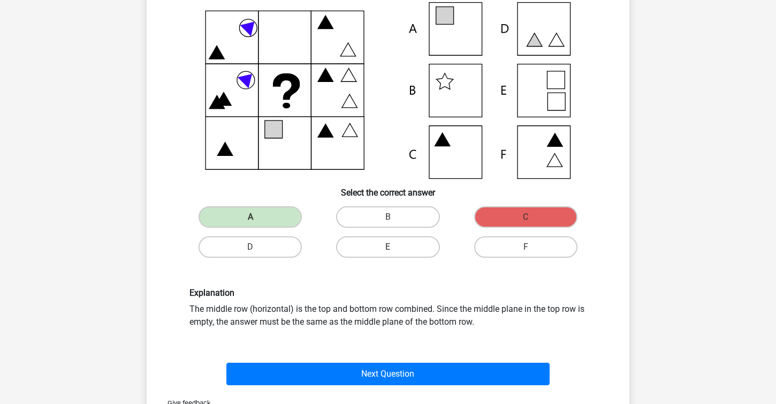
scroll to position [82, 0]
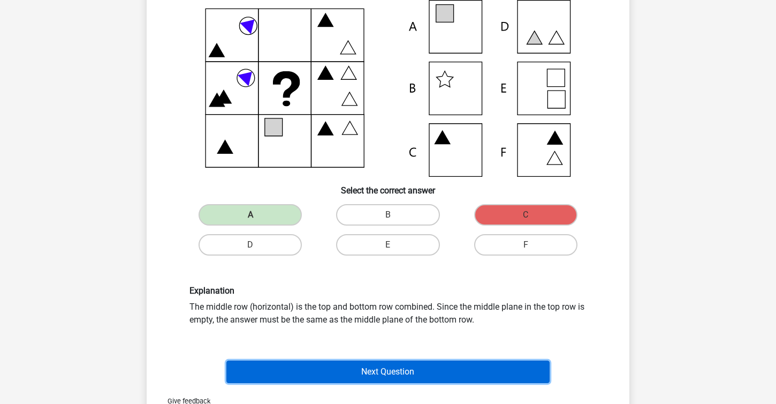
click at [403, 366] on button "Next Question" at bounding box center [388, 371] width 324 height 22
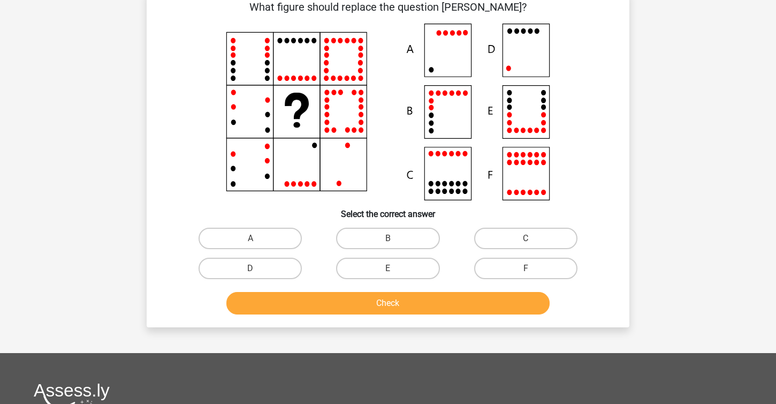
scroll to position [49, 0]
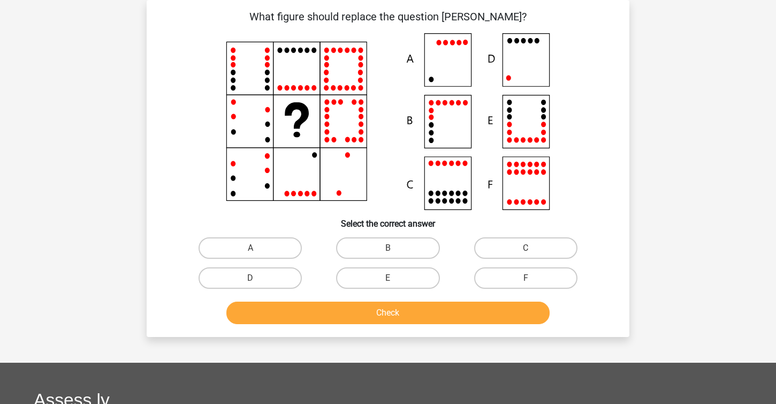
click at [456, 102] on icon at bounding box center [388, 121] width 432 height 177
click at [517, 121] on icon at bounding box center [388, 121] width 432 height 177
click at [553, 52] on icon at bounding box center [388, 121] width 432 height 177
click at [273, 283] on label "D" at bounding box center [250, 277] width 103 height 21
click at [258, 283] on input "D" at bounding box center [254, 281] width 7 height 7
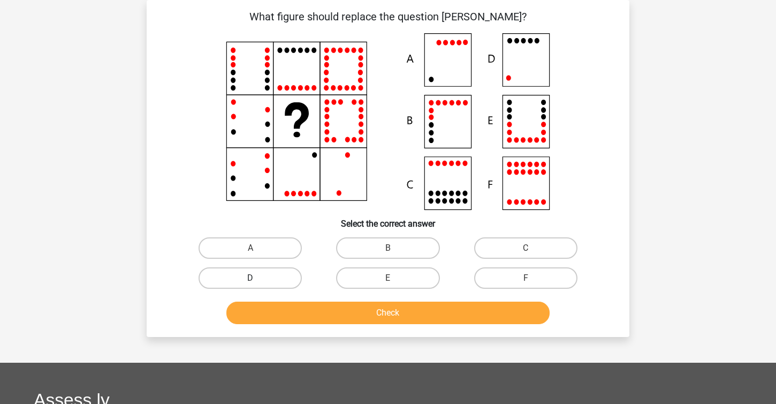
radio input "true"
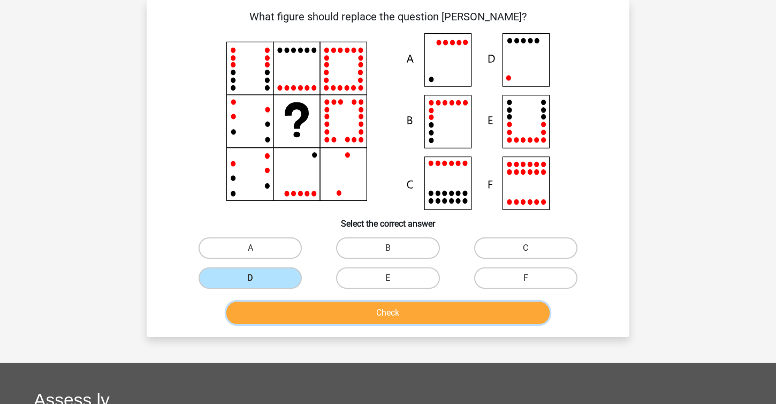
click at [323, 316] on button "Check" at bounding box center [388, 312] width 324 height 22
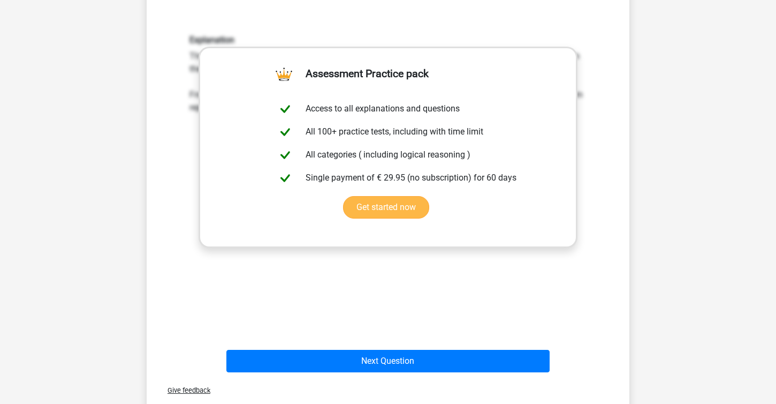
scroll to position [348, 0]
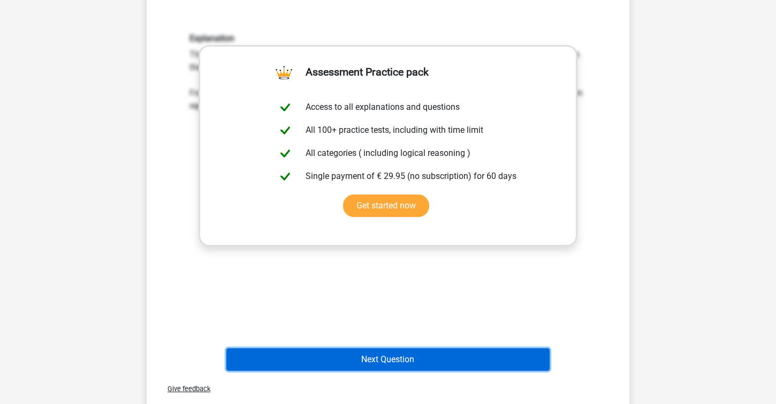
click at [378, 365] on button "Next Question" at bounding box center [388, 359] width 324 height 22
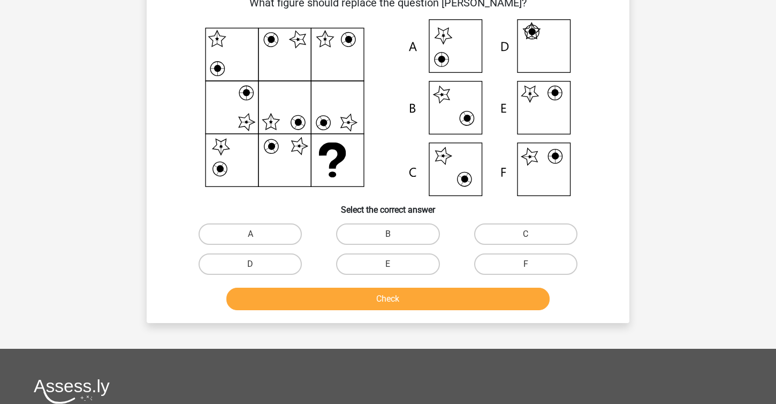
scroll to position [49, 0]
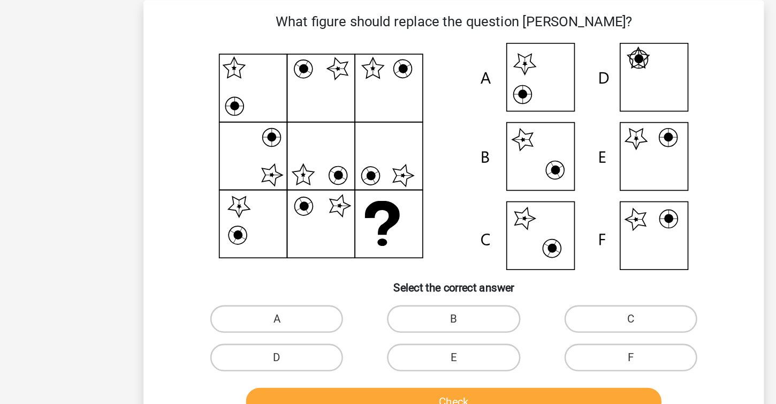
click at [550, 118] on icon at bounding box center [388, 121] width 432 height 177
click at [392, 275] on label "E" at bounding box center [387, 277] width 103 height 21
click at [392, 278] on input "E" at bounding box center [391, 281] width 7 height 7
radio input "true"
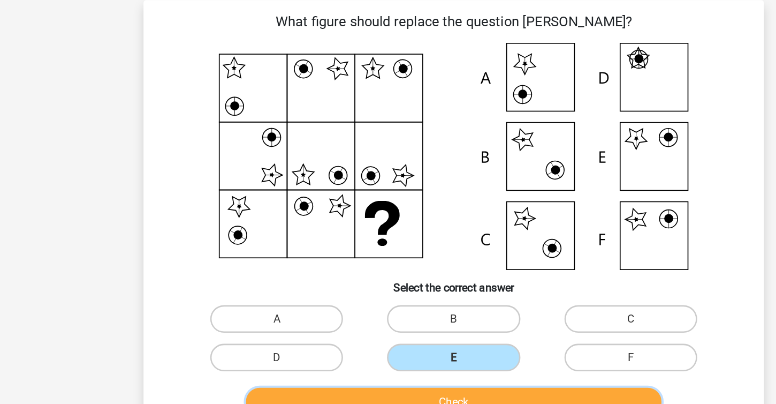
click at [396, 308] on button "Check" at bounding box center [388, 312] width 324 height 22
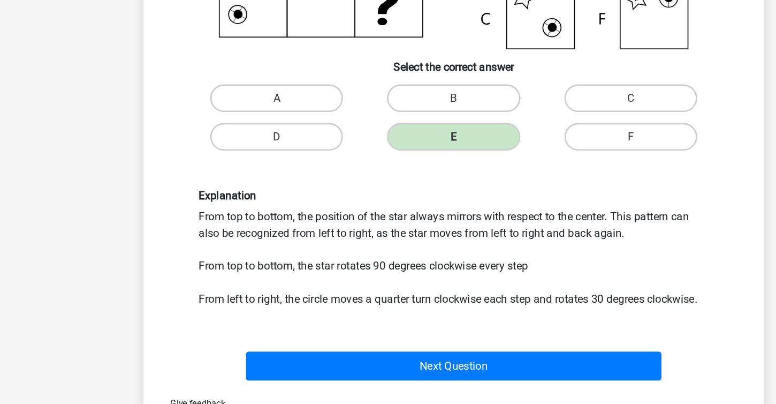
scroll to position [140, 0]
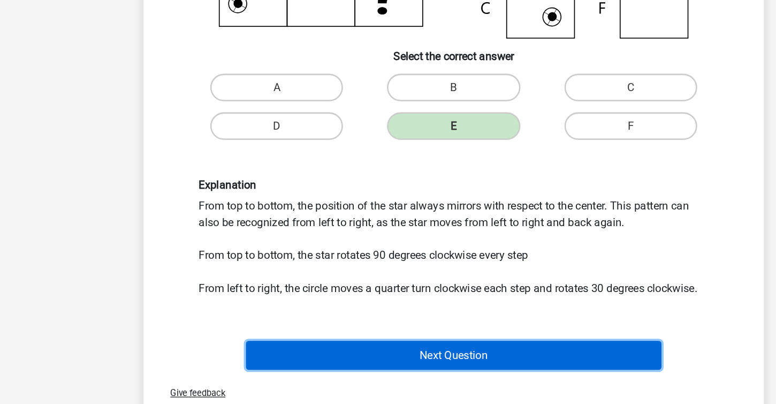
click at [395, 367] on button "Next Question" at bounding box center [388, 365] width 324 height 22
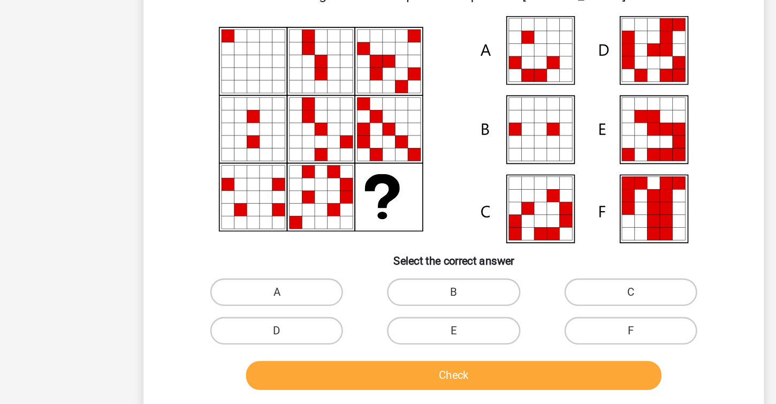
scroll to position [49, 0]
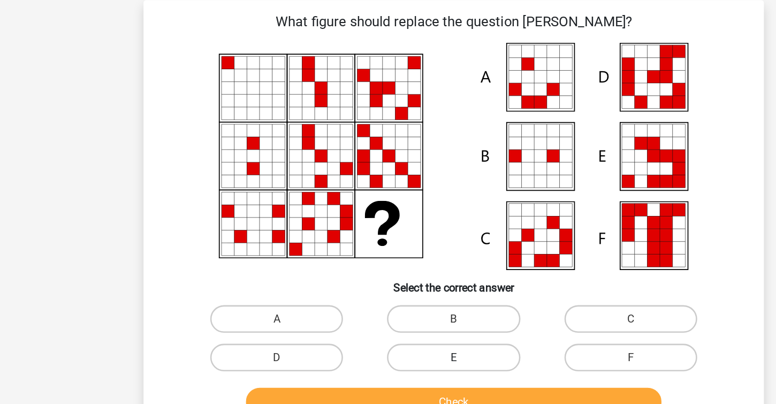
click at [398, 281] on label "E" at bounding box center [387, 277] width 103 height 21
click at [395, 281] on input "E" at bounding box center [391, 281] width 7 height 7
radio input "true"
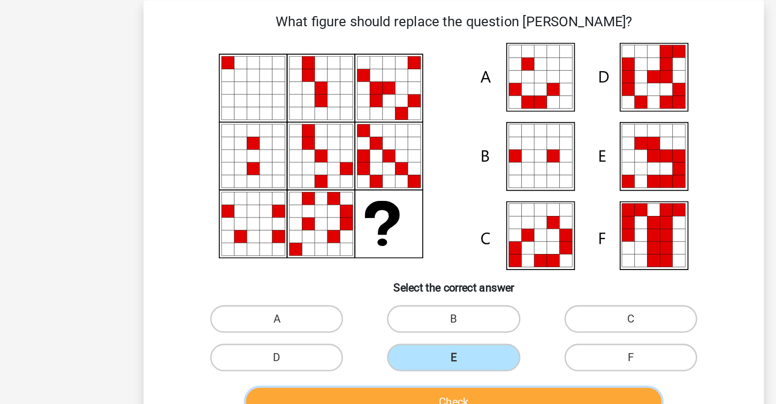
click at [402, 313] on button "Check" at bounding box center [388, 312] width 324 height 22
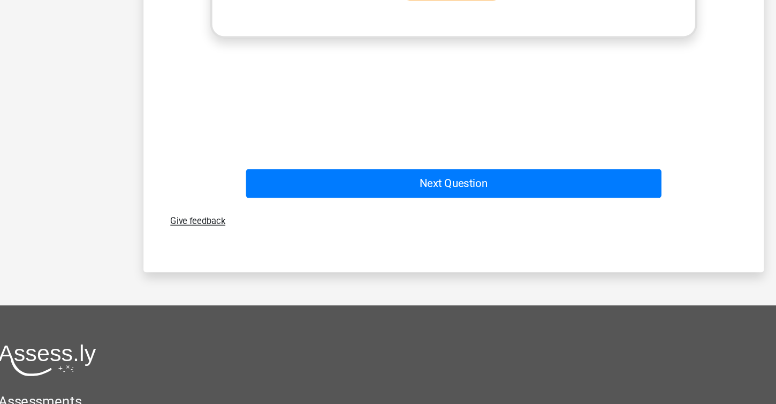
scroll to position [532, 0]
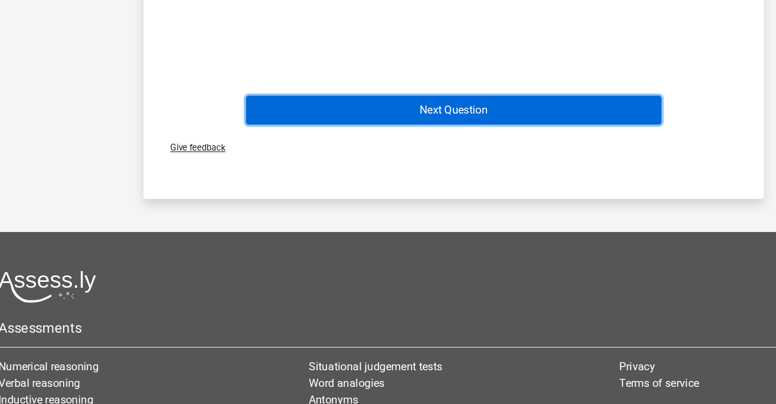
click at [521, 175] on button "Next Question" at bounding box center [388, 175] width 324 height 22
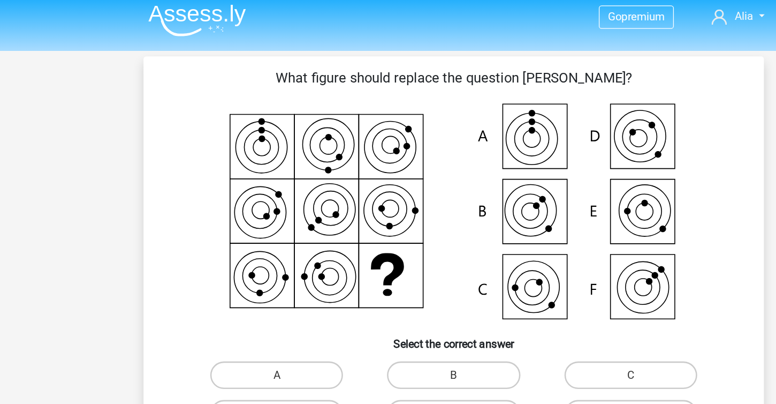
scroll to position [0, 0]
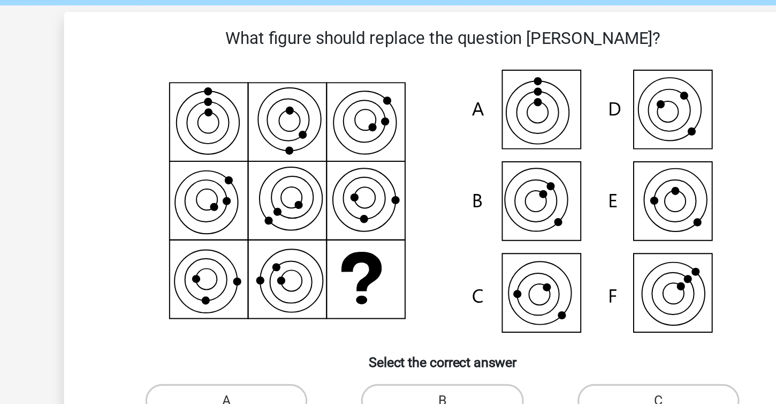
click at [537, 118] on icon at bounding box center [388, 170] width 432 height 177
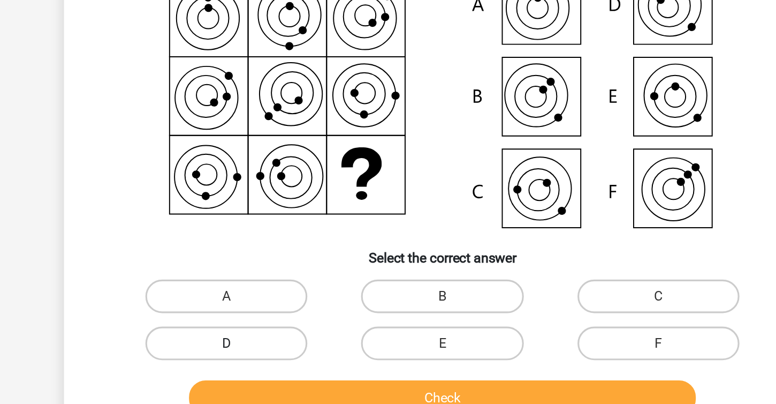
click at [280, 334] on label "D" at bounding box center [250, 326] width 103 height 21
click at [258, 334] on input "D" at bounding box center [254, 330] width 7 height 7
radio input "true"
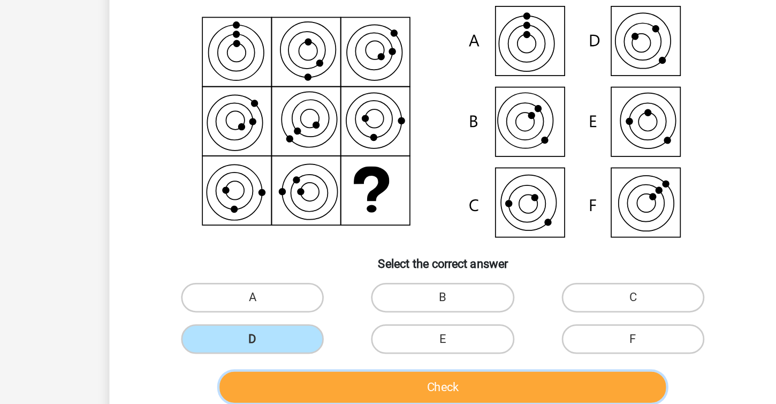
click at [312, 352] on button "Check" at bounding box center [388, 362] width 324 height 22
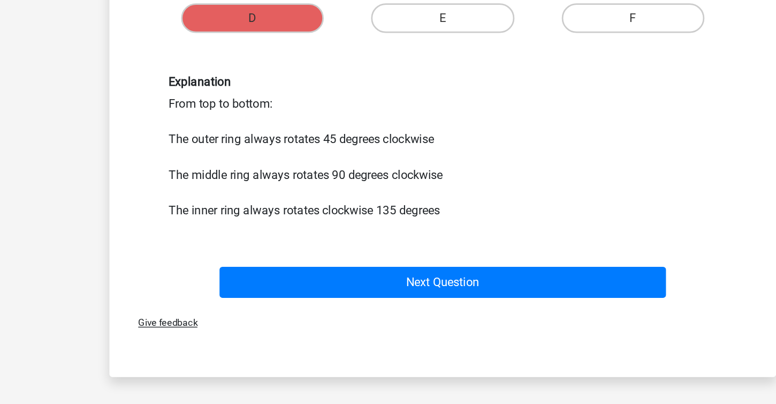
scroll to position [243, 0]
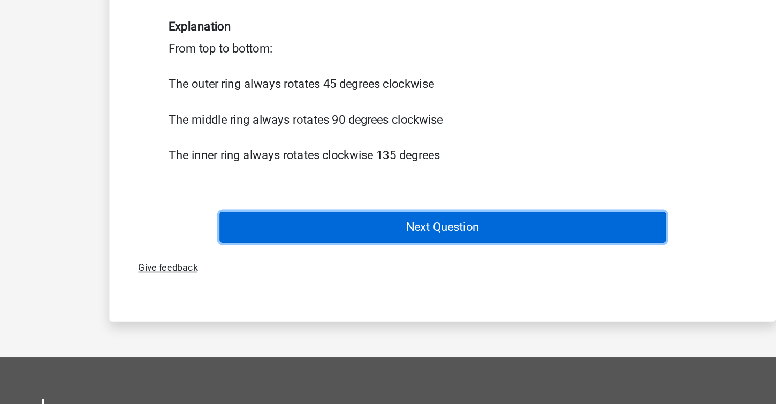
click at [376, 285] on button "Next Question" at bounding box center [388, 276] width 324 height 22
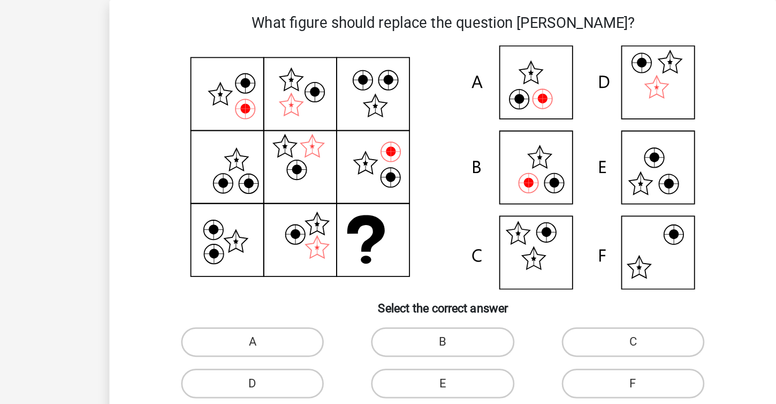
scroll to position [49, 0]
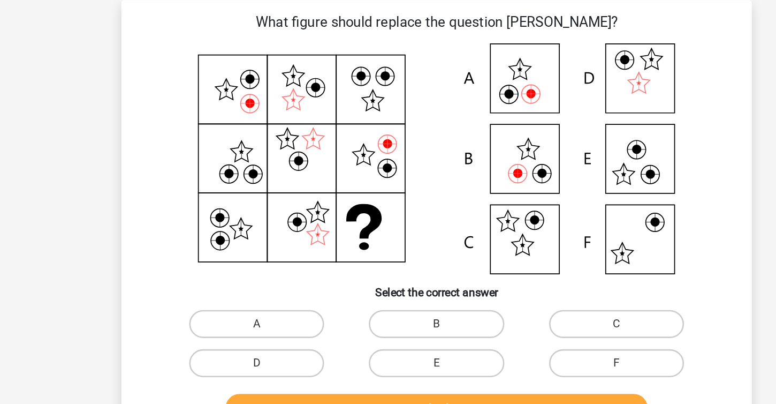
click at [425, 126] on icon at bounding box center [388, 121] width 432 height 177
click at [366, 245] on label "B" at bounding box center [387, 247] width 103 height 21
click at [388, 248] on input "B" at bounding box center [391, 251] width 7 height 7
radio input "true"
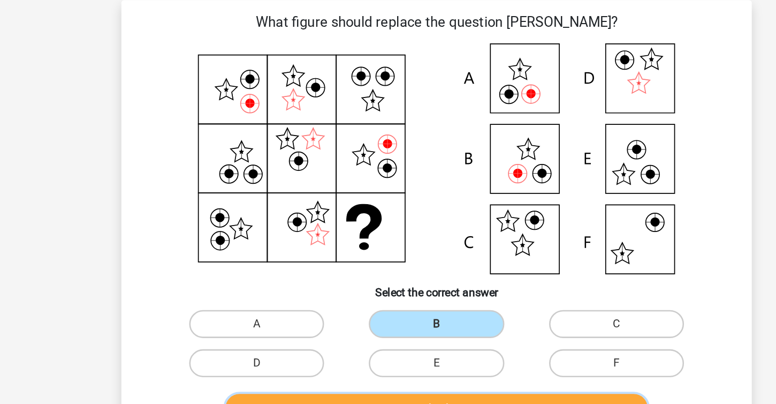
click at [363, 306] on button "Check" at bounding box center [388, 312] width 324 height 22
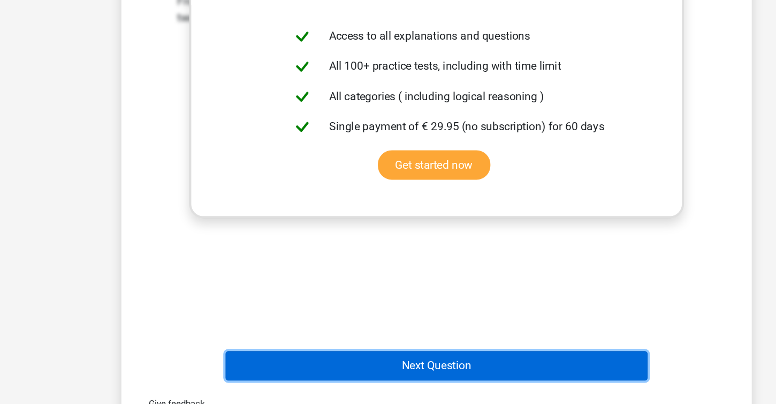
click at [368, 379] on button "Next Question" at bounding box center [388, 374] width 324 height 22
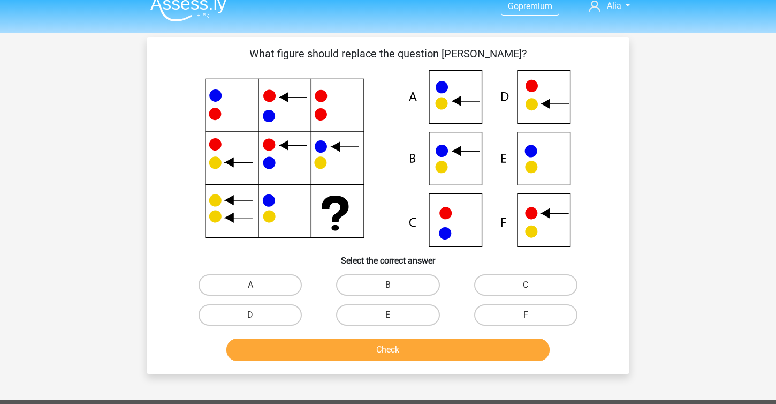
scroll to position [9, 0]
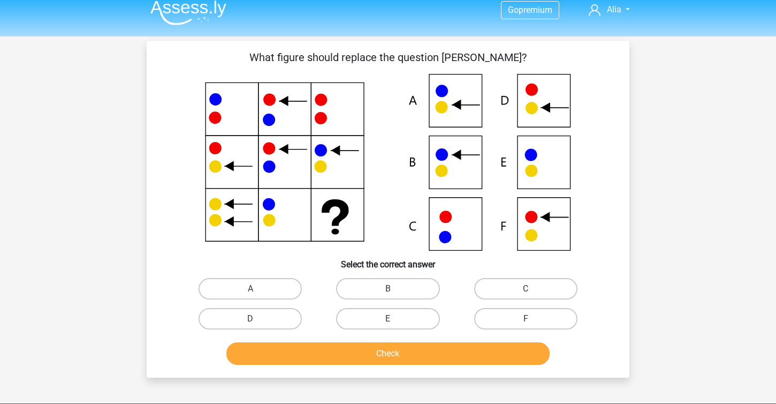
click at [456, 157] on icon at bounding box center [388, 162] width 432 height 177
click at [399, 291] on label "B" at bounding box center [387, 288] width 103 height 21
click at [395, 291] on input "B" at bounding box center [391, 292] width 7 height 7
radio input "true"
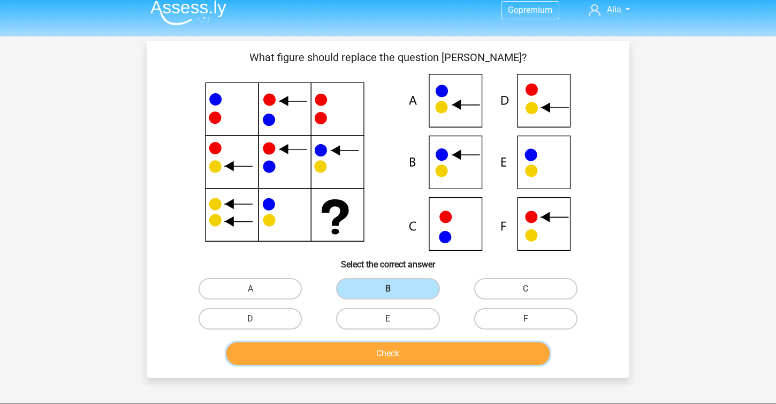
click at [402, 364] on button "Check" at bounding box center [388, 353] width 324 height 22
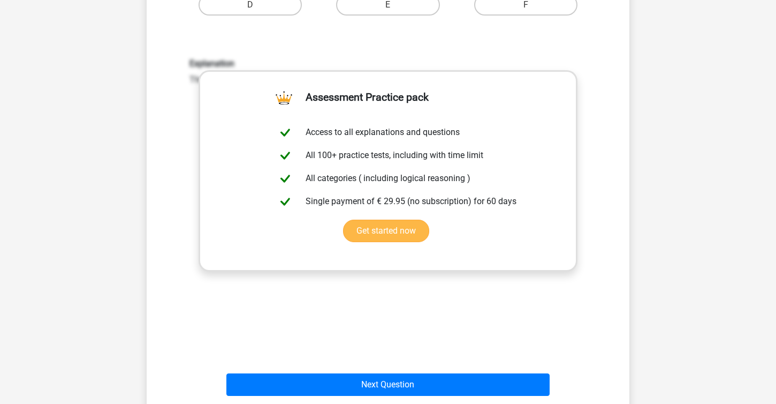
scroll to position [348, 0]
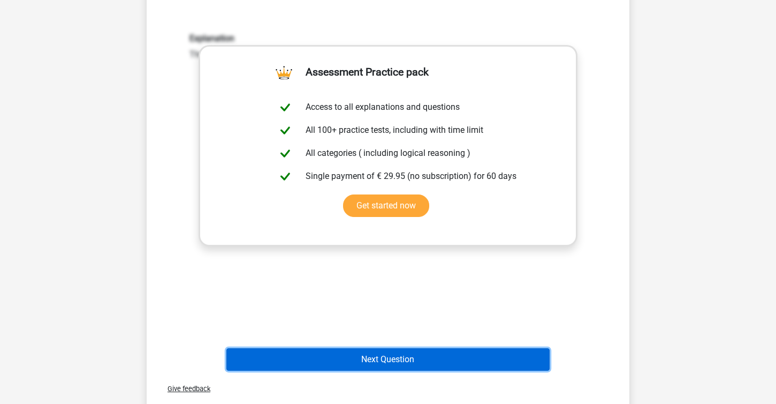
click at [402, 352] on button "Next Question" at bounding box center [388, 359] width 324 height 22
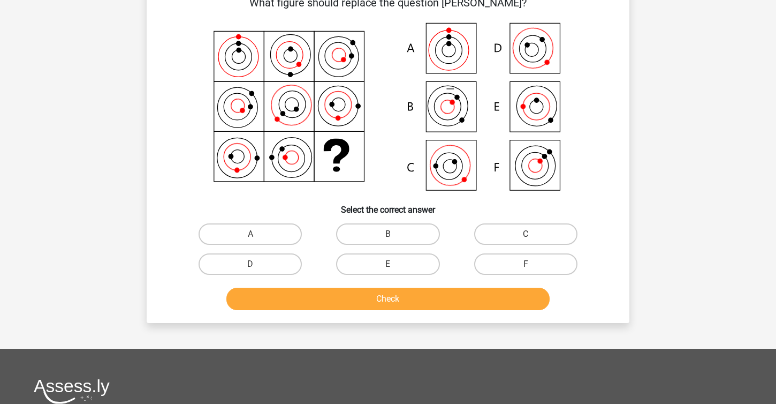
scroll to position [49, 0]
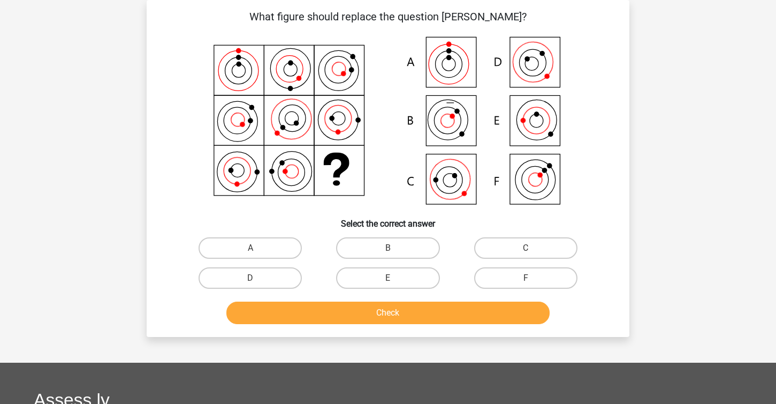
click at [460, 56] on icon at bounding box center [388, 121] width 432 height 177
click at [454, 197] on icon at bounding box center [388, 121] width 432 height 177
click at [553, 51] on icon at bounding box center [388, 121] width 432 height 177
click at [250, 274] on label "D" at bounding box center [250, 277] width 103 height 21
click at [251, 278] on input "D" at bounding box center [254, 281] width 7 height 7
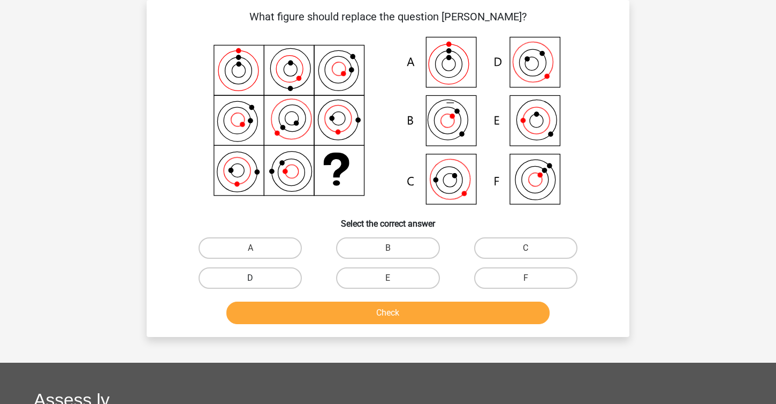
radio input "true"
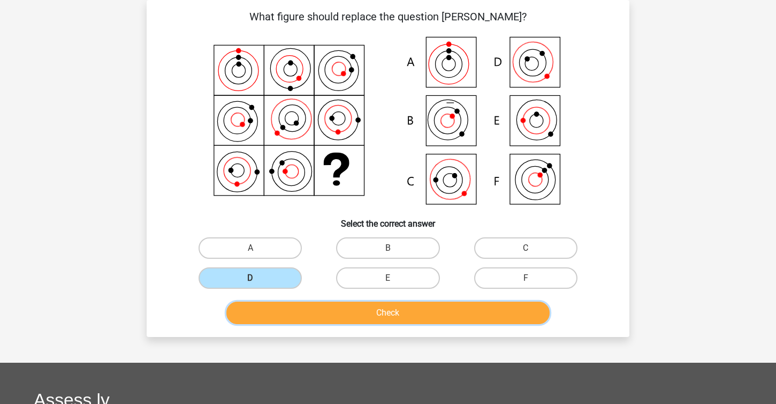
click at [309, 321] on button "Check" at bounding box center [388, 312] width 324 height 22
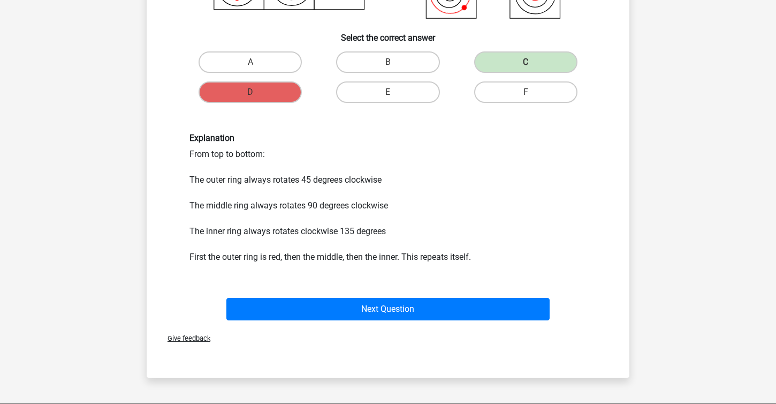
scroll to position [238, 0]
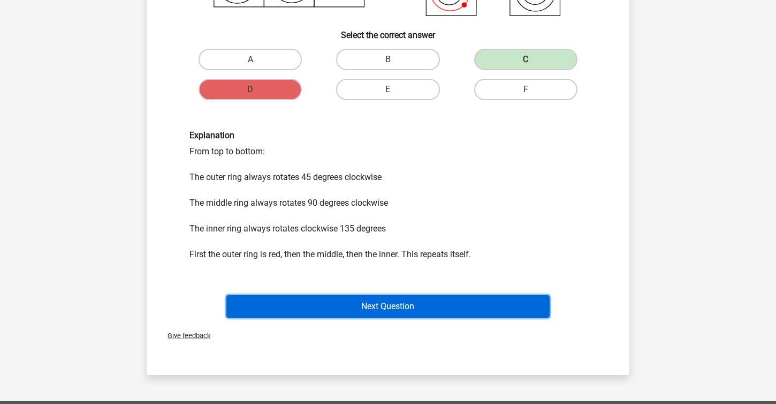
click at [368, 302] on button "Next Question" at bounding box center [388, 306] width 324 height 22
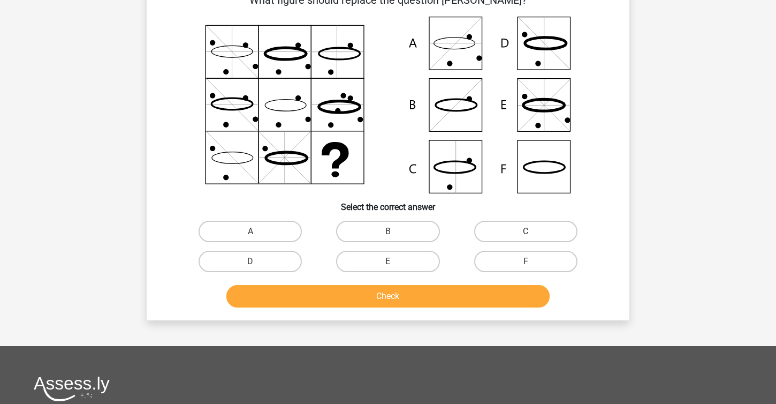
scroll to position [49, 0]
